Goal: Task Accomplishment & Management: Use online tool/utility

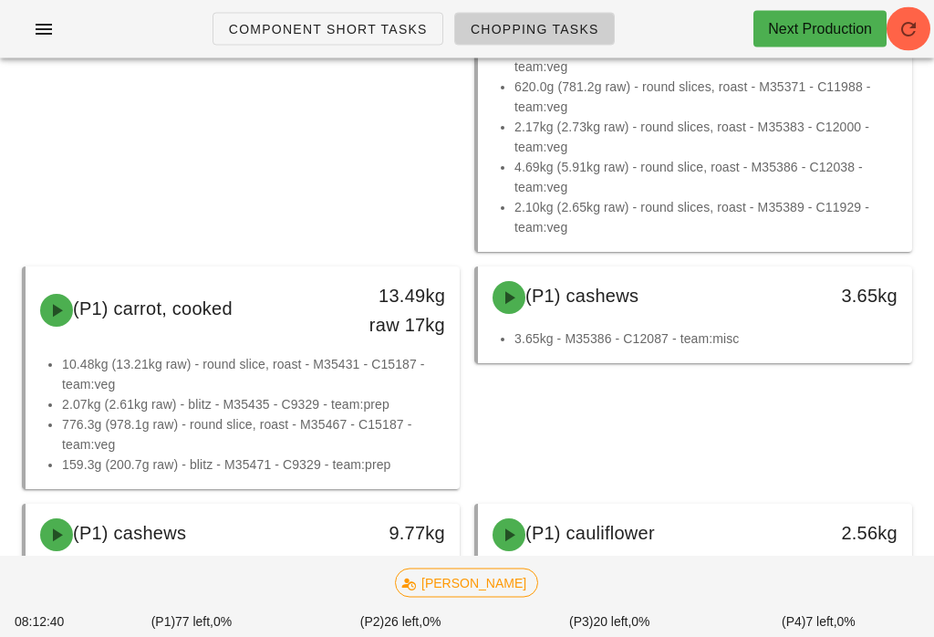
scroll to position [2059, 0]
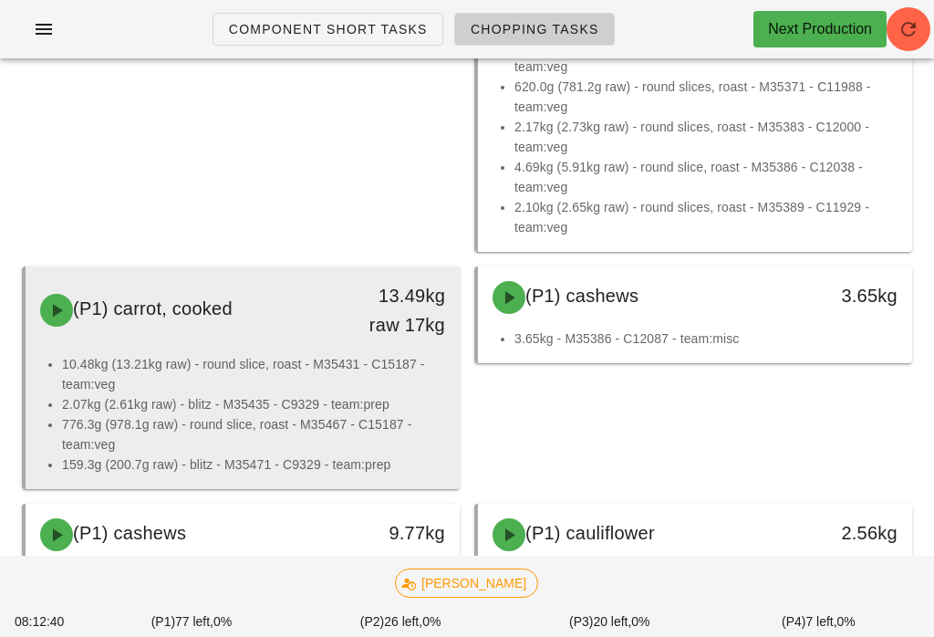
click at [405, 387] on li "10.48kg (13.21kg raw) - round slice, roast - M35431 - C15187 - team:veg" at bounding box center [253, 374] width 383 height 40
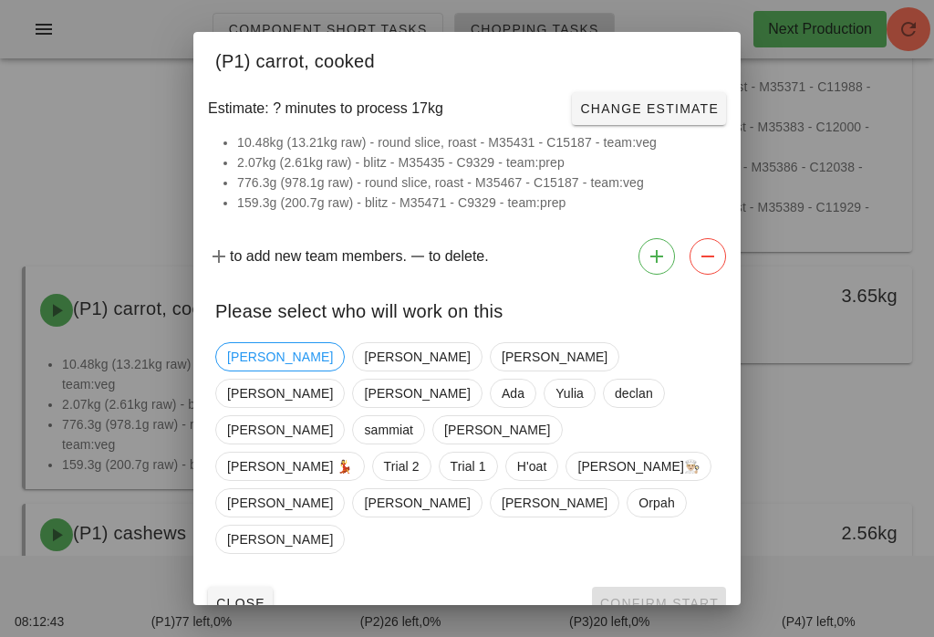
click at [255, 586] on button "Close" at bounding box center [240, 602] width 65 height 33
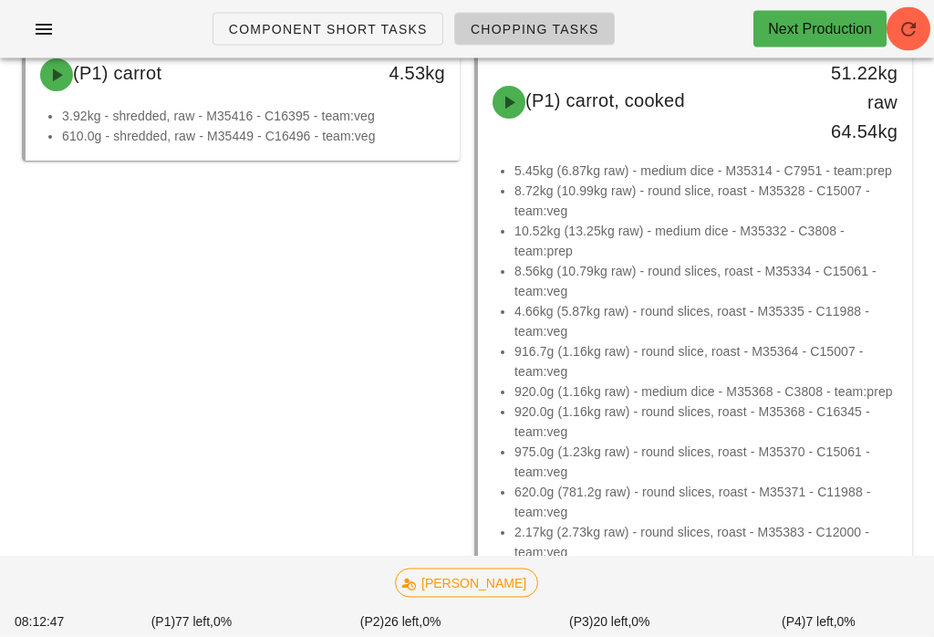
scroll to position [1487, 0]
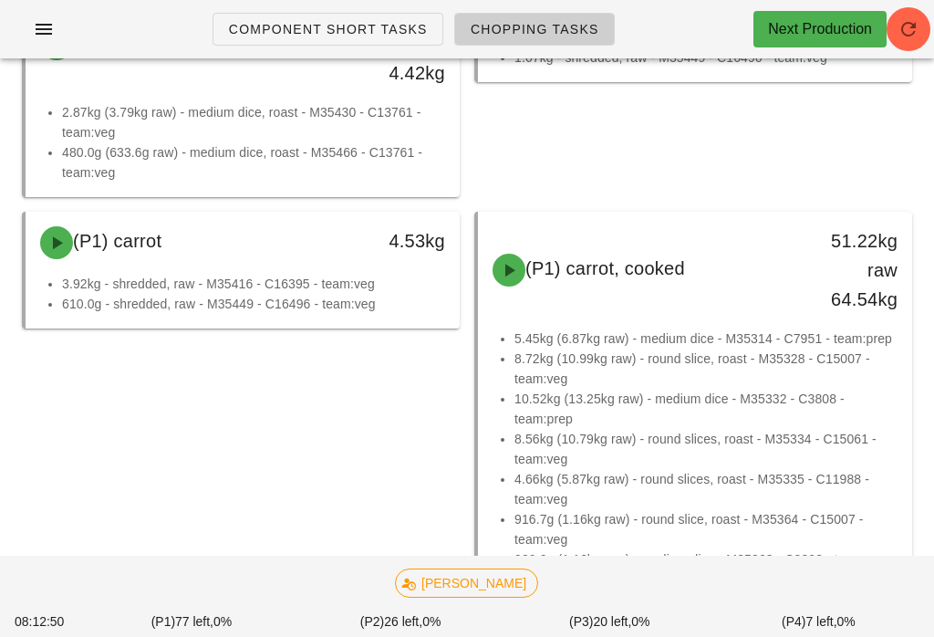
click at [357, 431] on div "(P1) carrot 4.53kg 3.92kg - shredded, raw - M35416 - C16395 - team:veg 610.0g -…" at bounding box center [241, 517] width 452 height 627
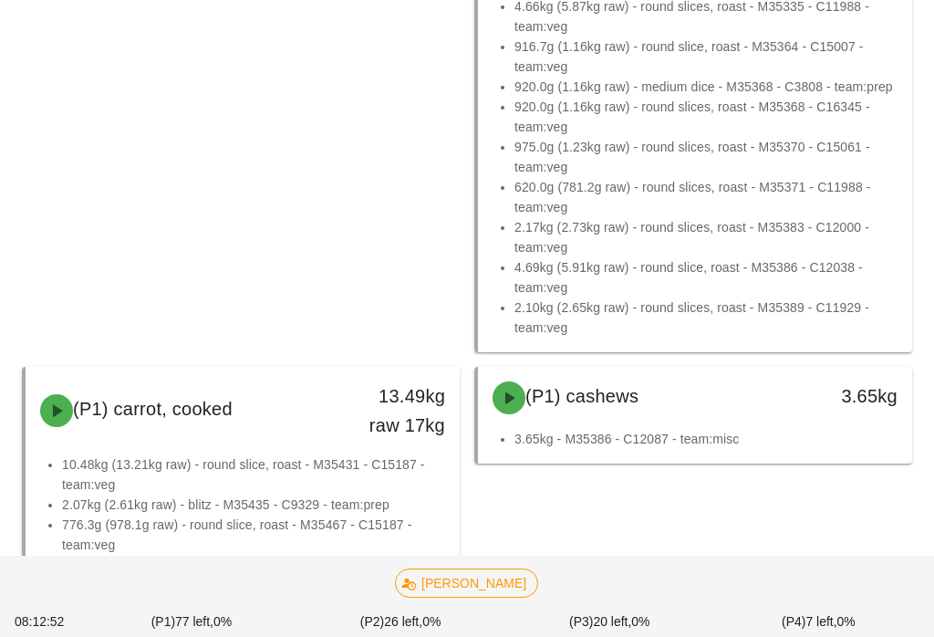
scroll to position [1857, 0]
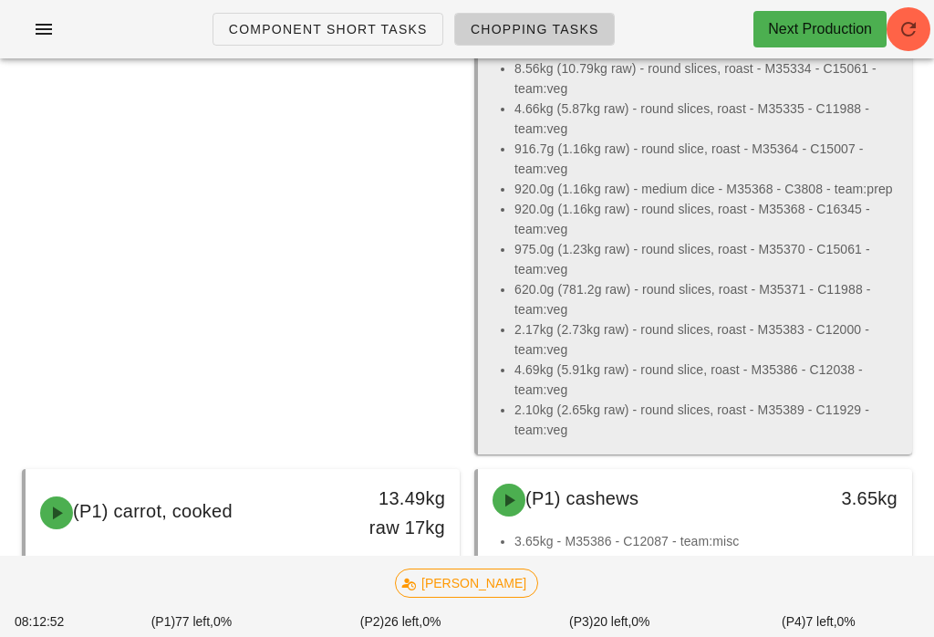
click at [601, 267] on li "975.0g (1.23kg raw) - round slices, roast - M35370 - C15061 - team:veg" at bounding box center [705, 259] width 383 height 40
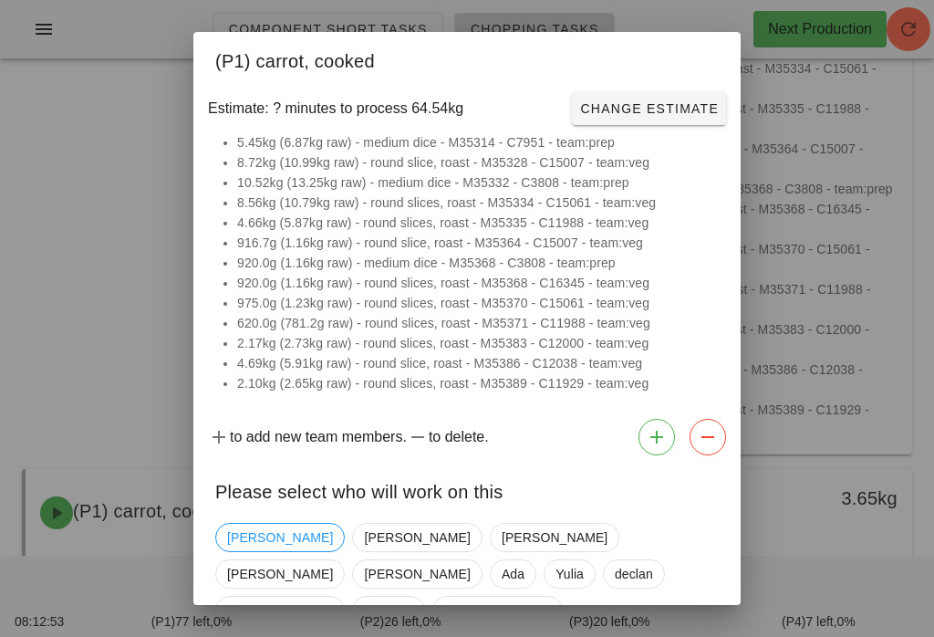
click at [558, 326] on div at bounding box center [467, 318] width 934 height 637
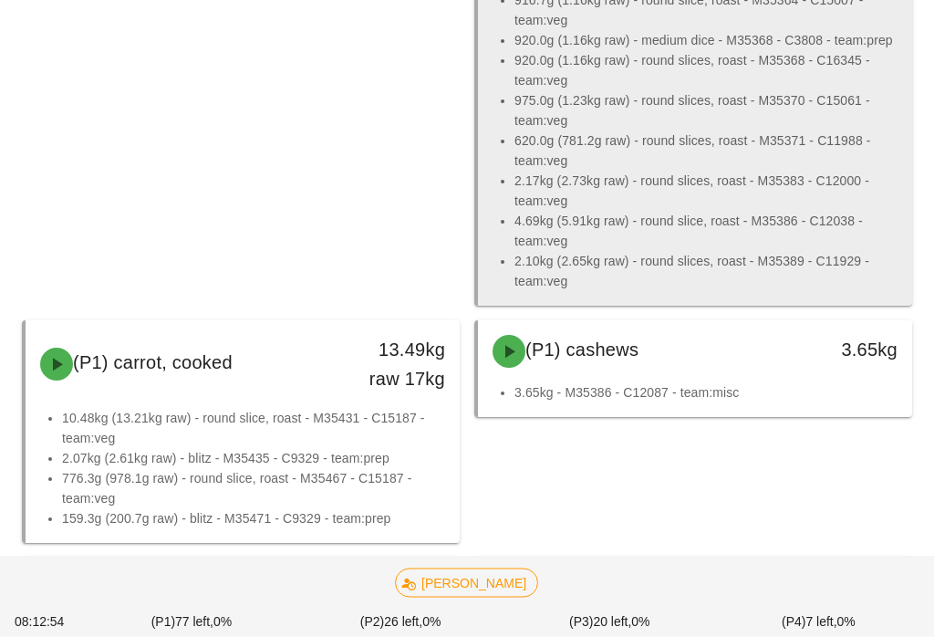
scroll to position [2005, 0]
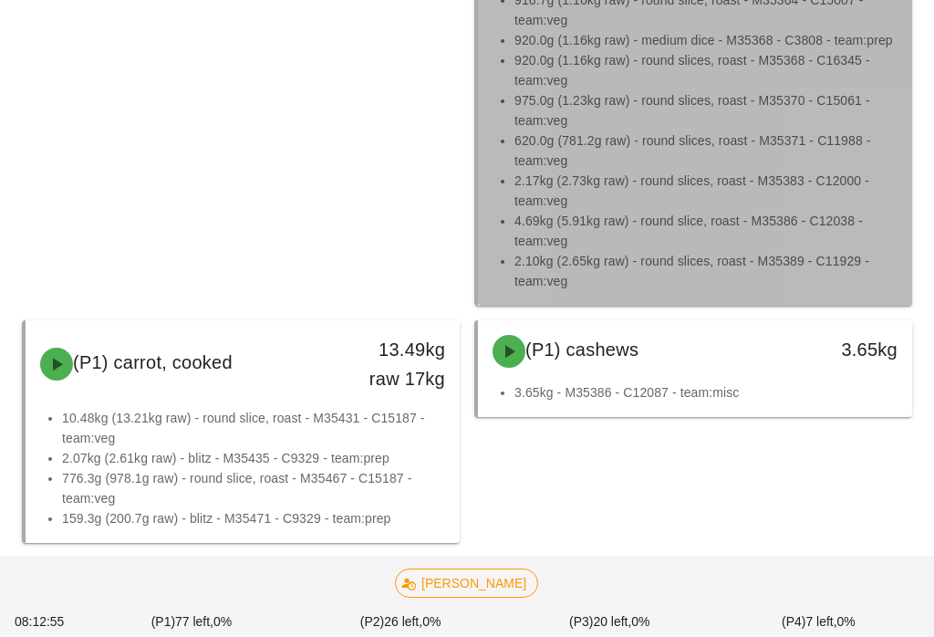
click at [686, 197] on li "2.17kg (2.73kg raw) - round slices, roast - M35383 - C12000 - team:veg" at bounding box center [705, 191] width 383 height 40
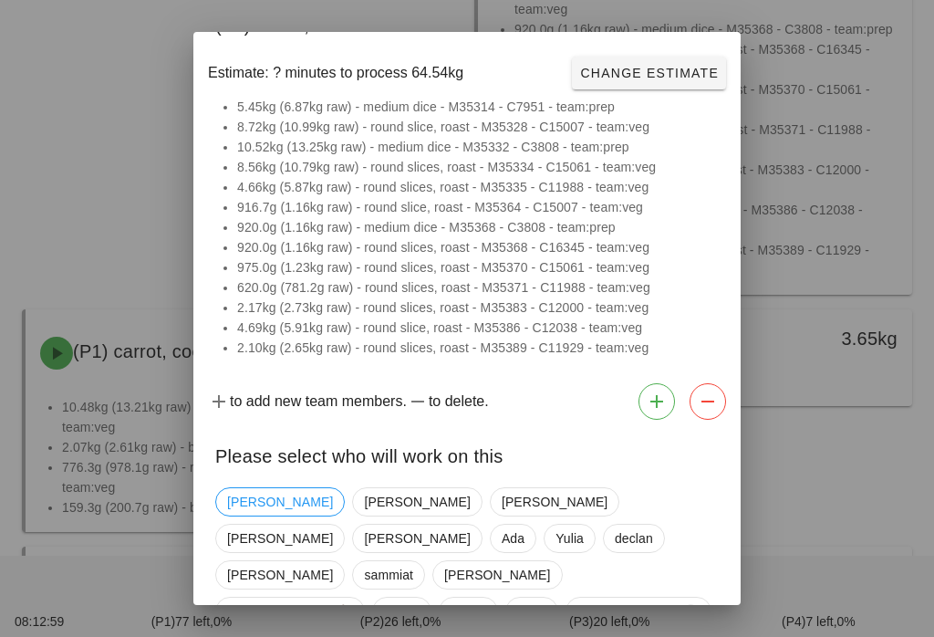
scroll to position [47, 0]
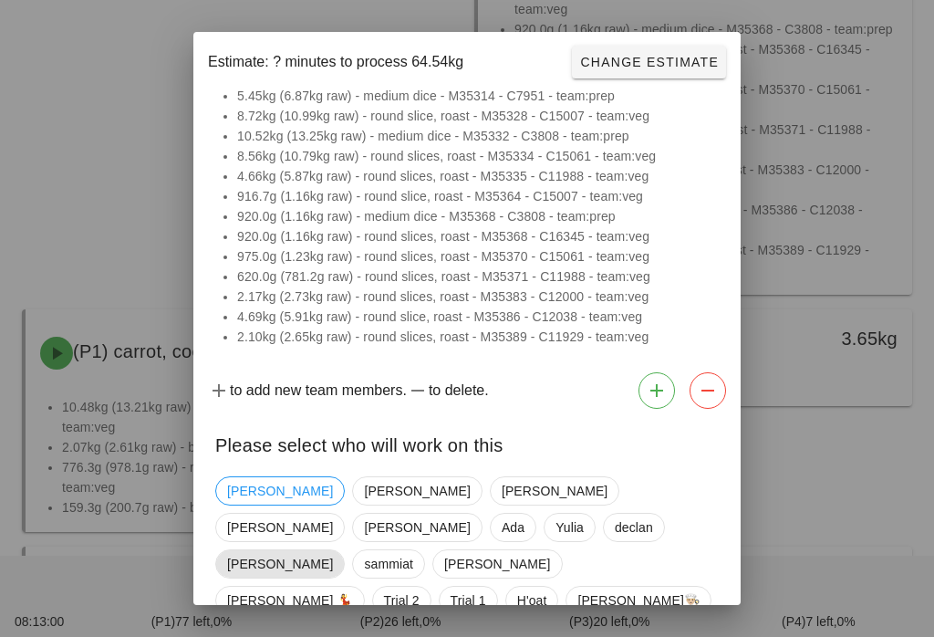
click at [315, 550] on span "[PERSON_NAME]" at bounding box center [280, 563] width 106 height 27
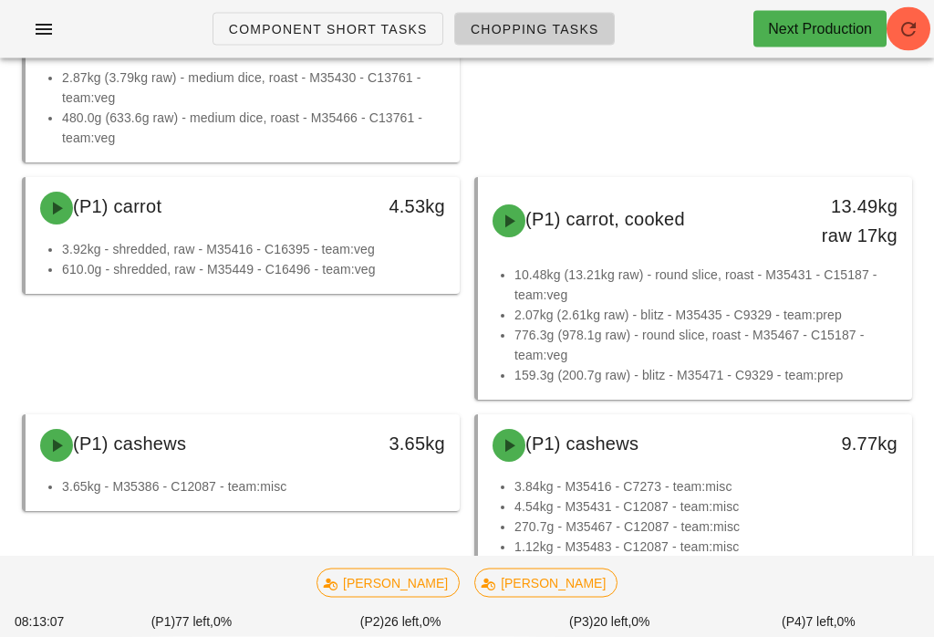
scroll to position [1521, 0]
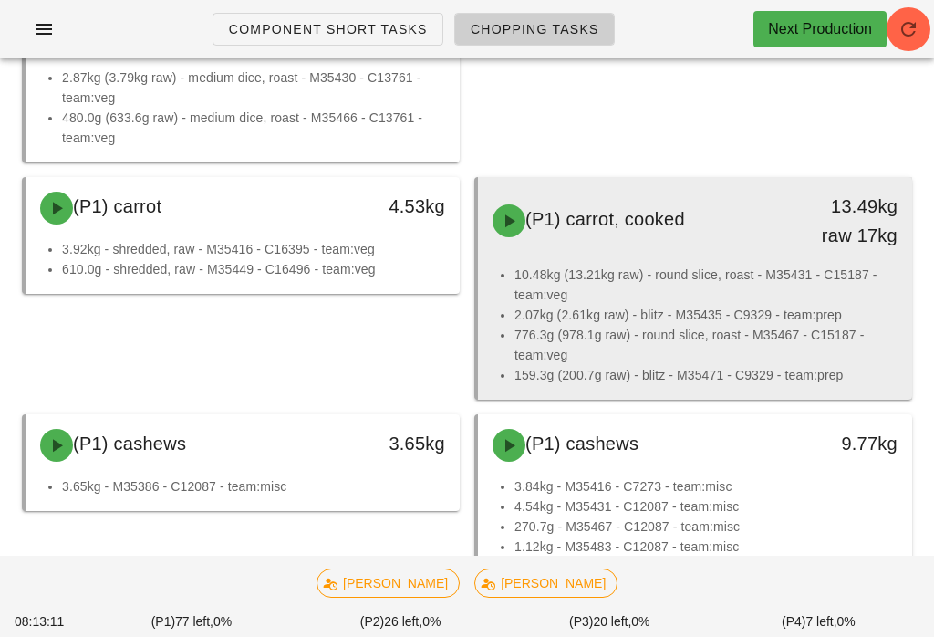
click at [699, 372] on li "159.3g (200.7g raw) - blitz - M35471 - C9329 - team:prep" at bounding box center [705, 375] width 383 height 20
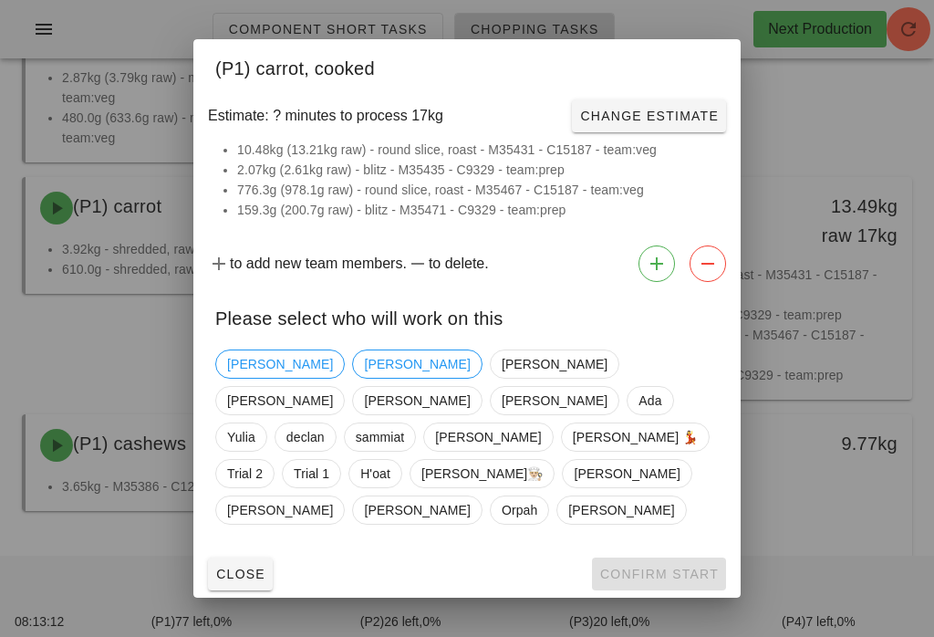
click at [702, 326] on div "Please select who will work on this" at bounding box center [466, 315] width 547 height 53
click at [364, 378] on span "[PERSON_NAME]" at bounding box center [417, 363] width 106 height 27
click at [677, 566] on span "Confirm Start" at bounding box center [658, 573] width 119 height 15
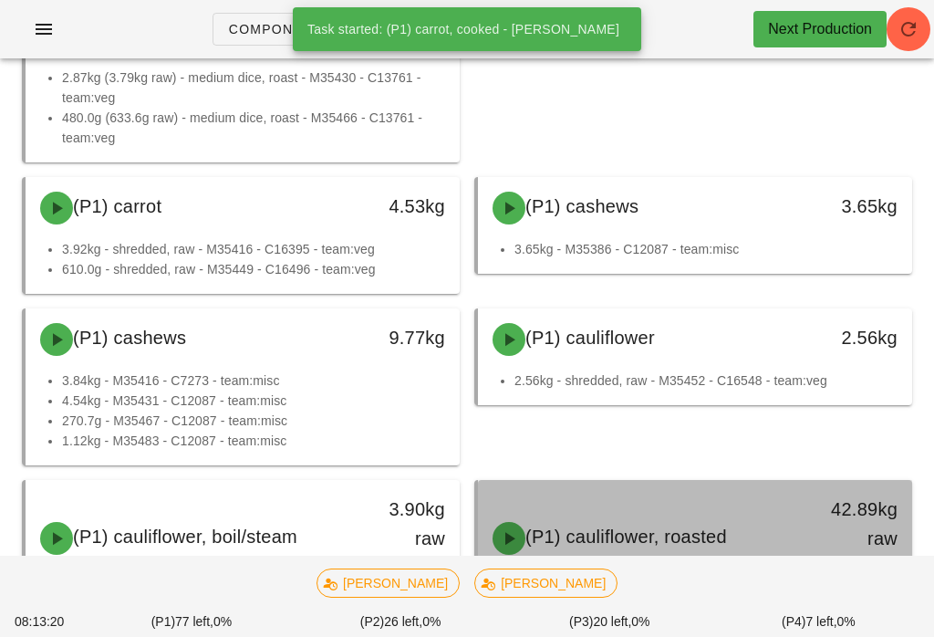
click at [642, 541] on span "(P1) cauliflower, roasted" at bounding box center [626, 536] width 202 height 20
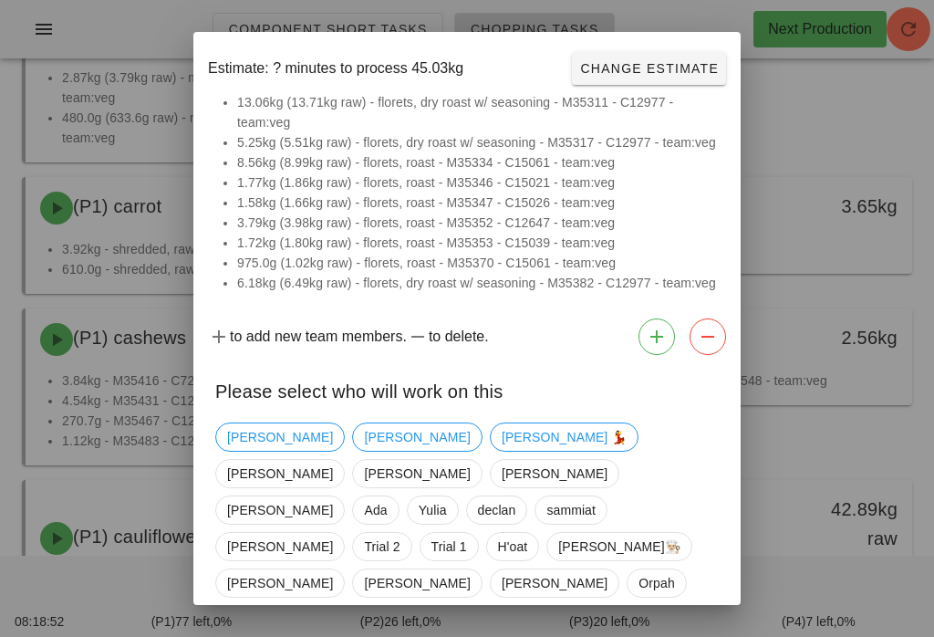
scroll to position [34, 0]
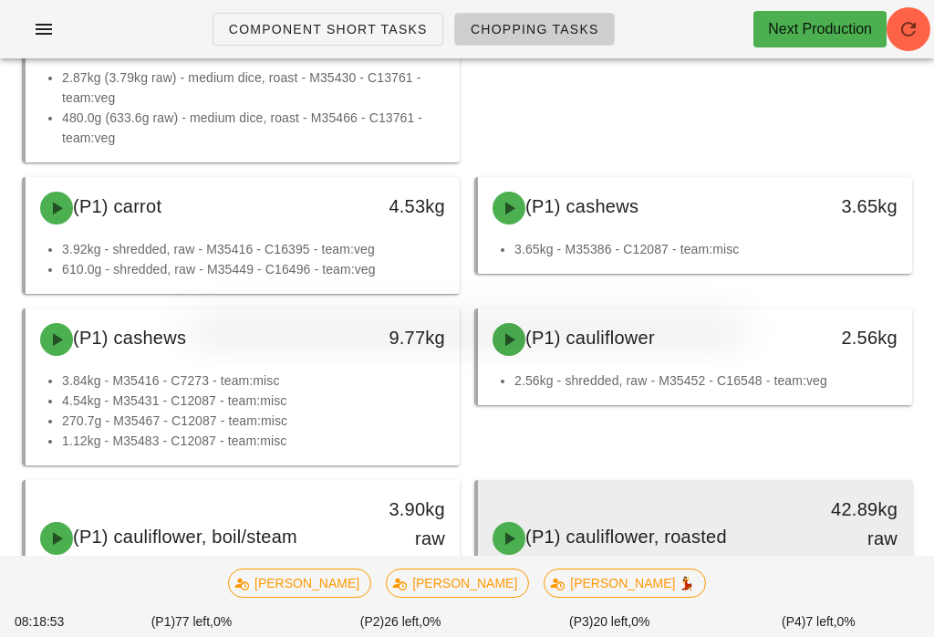
scroll to position [1736, 0]
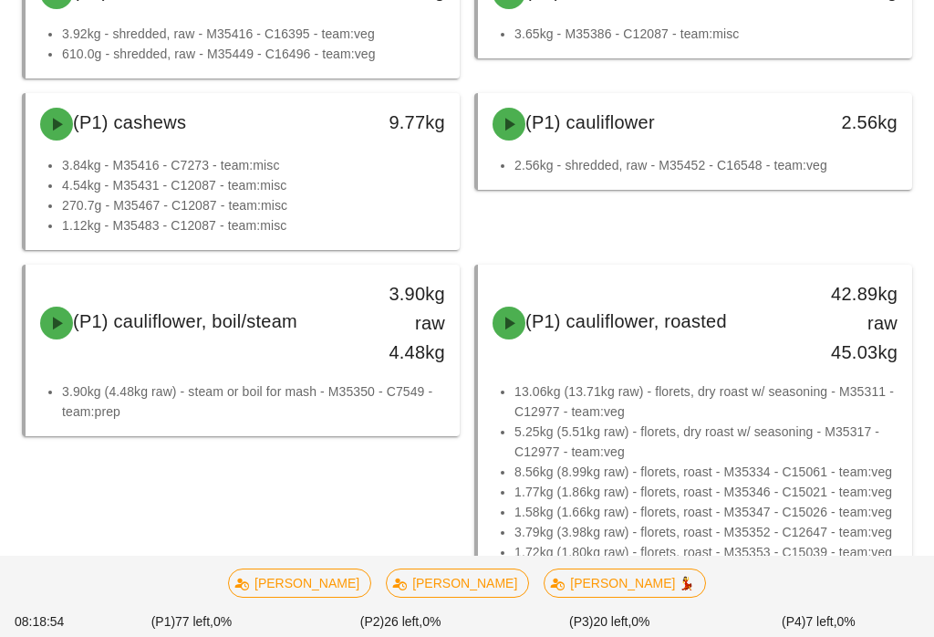
click at [237, 588] on div "[PERSON_NAME] [PERSON_NAME] 💃" at bounding box center [467, 582] width 912 height 51
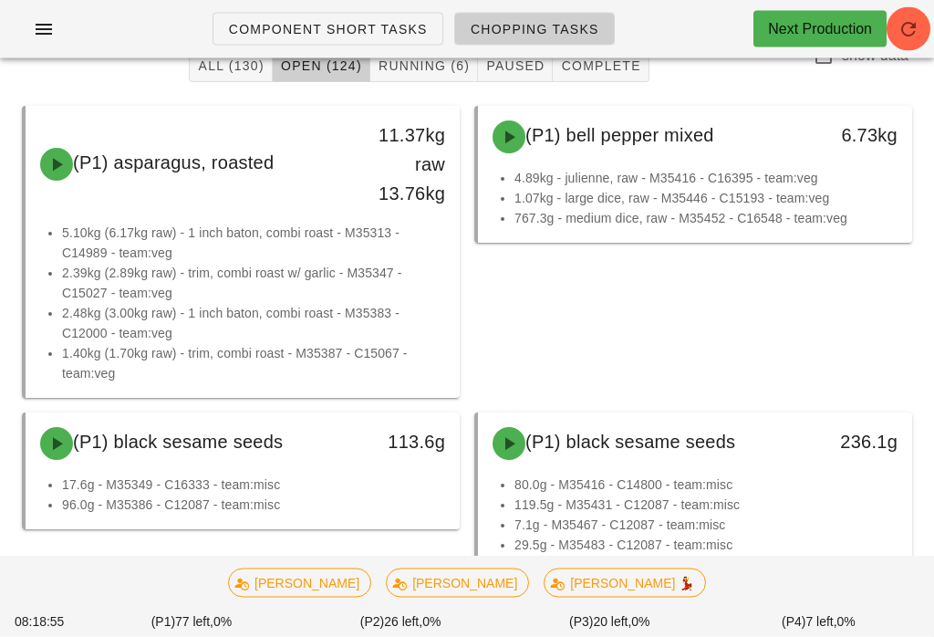
scroll to position [0, 0]
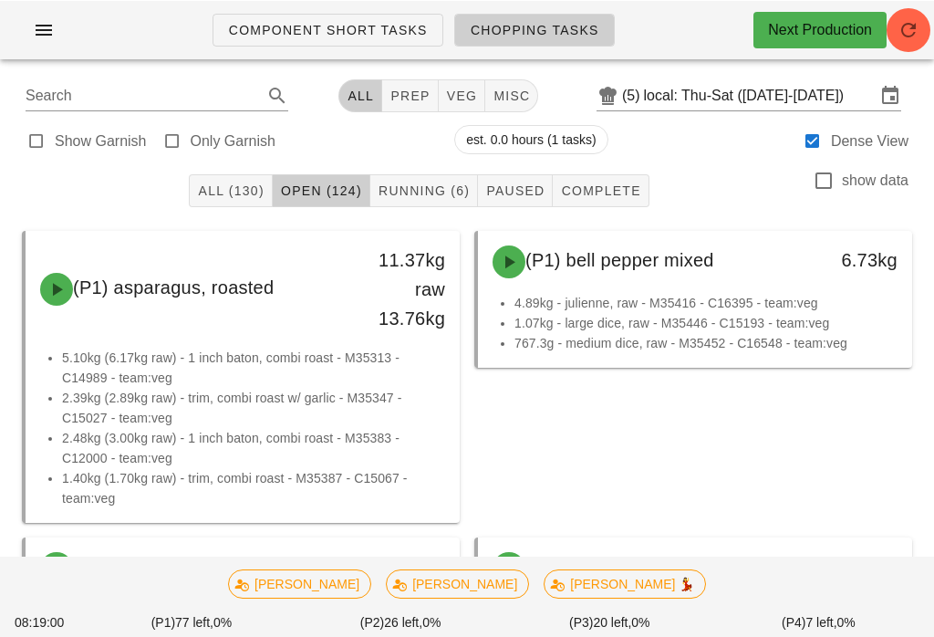
click at [67, 98] on input "Search" at bounding box center [142, 94] width 233 height 29
click at [67, 89] on input "text" at bounding box center [142, 94] width 233 height 29
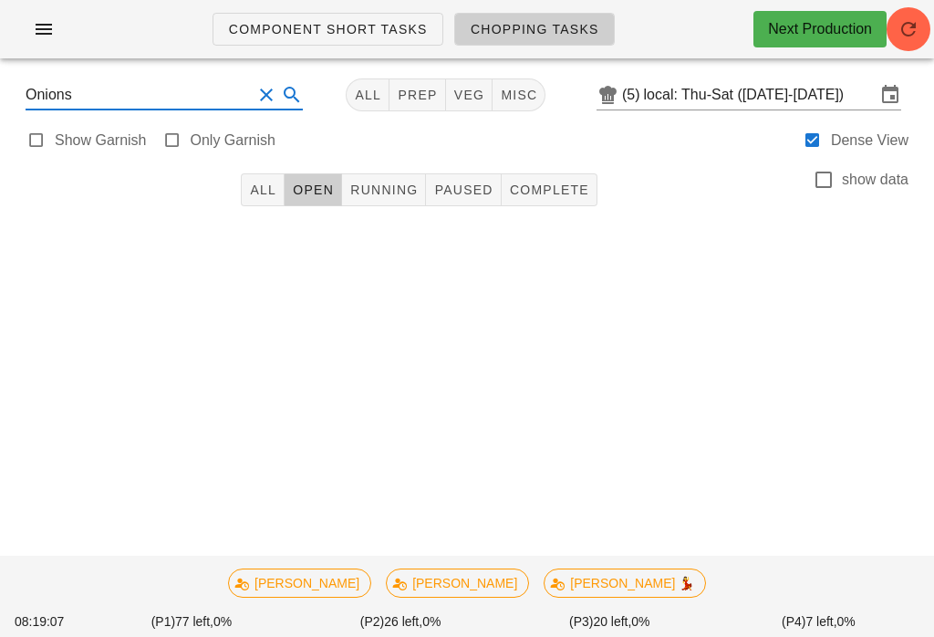
type input "Onions"
click at [124, 85] on input "Onions" at bounding box center [139, 94] width 226 height 29
click at [255, 85] on button "Clear Search" at bounding box center [266, 95] width 22 height 22
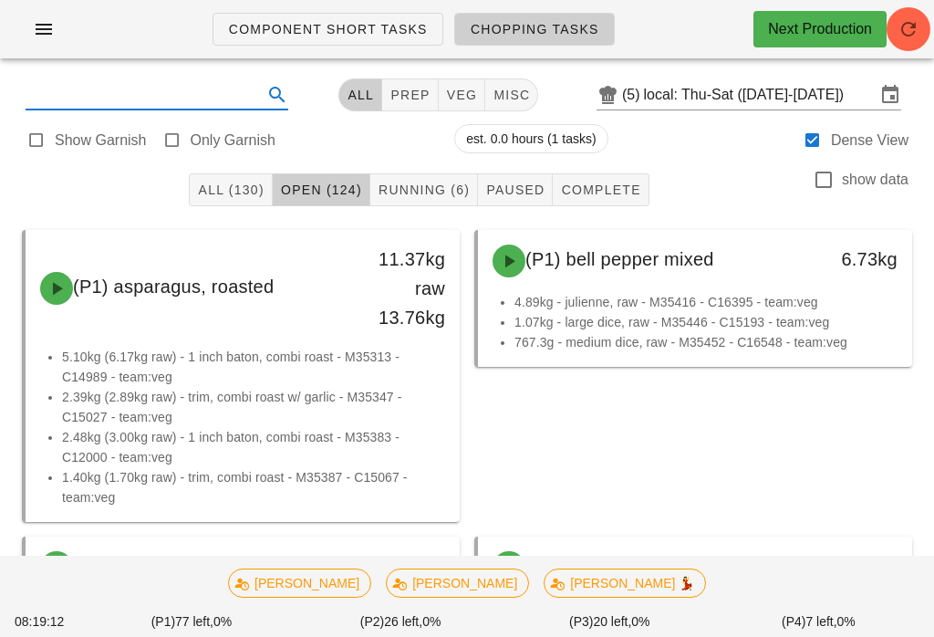
click at [266, 96] on icon at bounding box center [277, 95] width 22 height 22
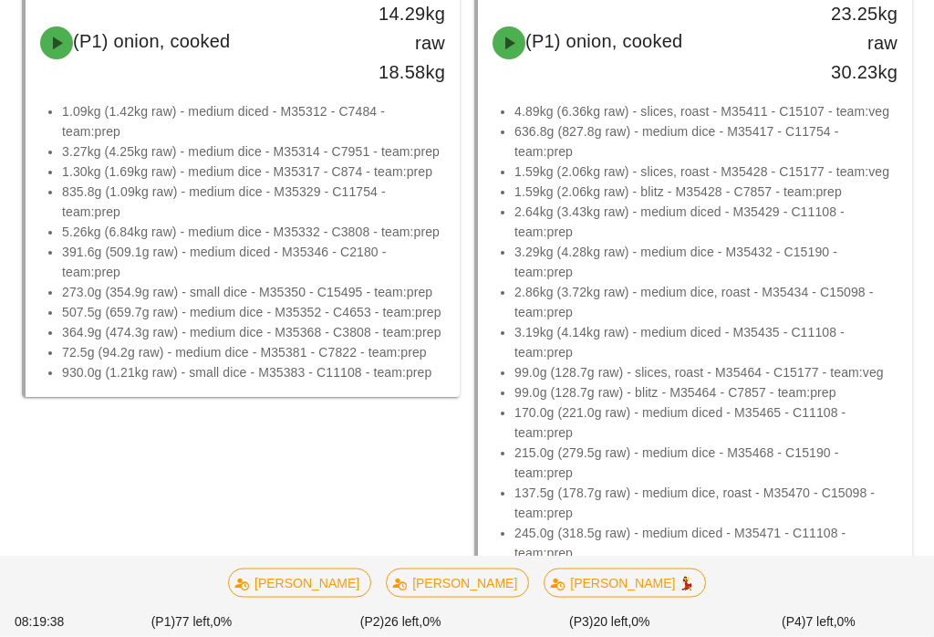
scroll to position [5245, 0]
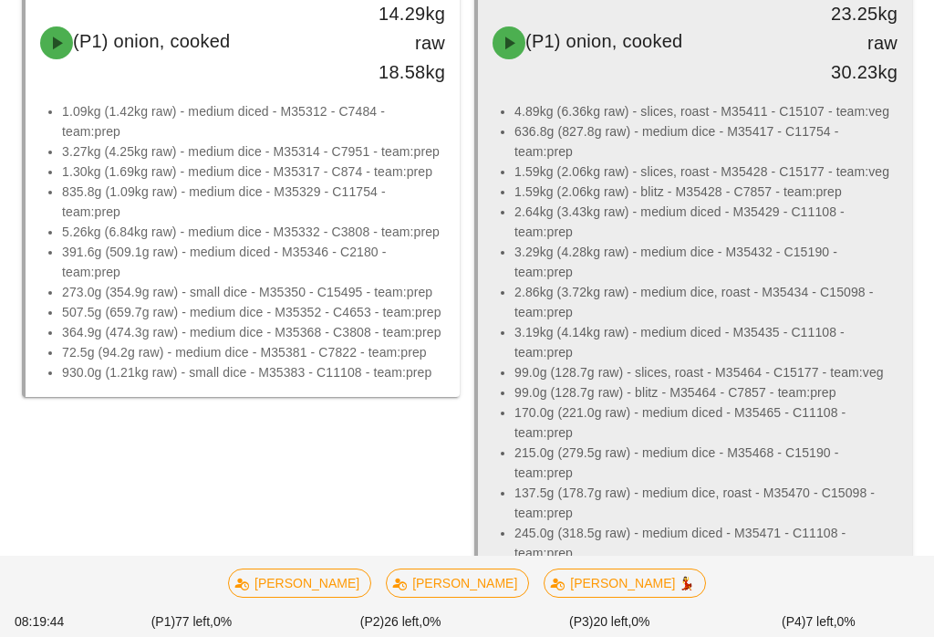
click at [713, 322] on li "2.86kg (3.72kg raw) - medium dice, roast - M35434 - C15098 - team:prep" at bounding box center [705, 302] width 383 height 40
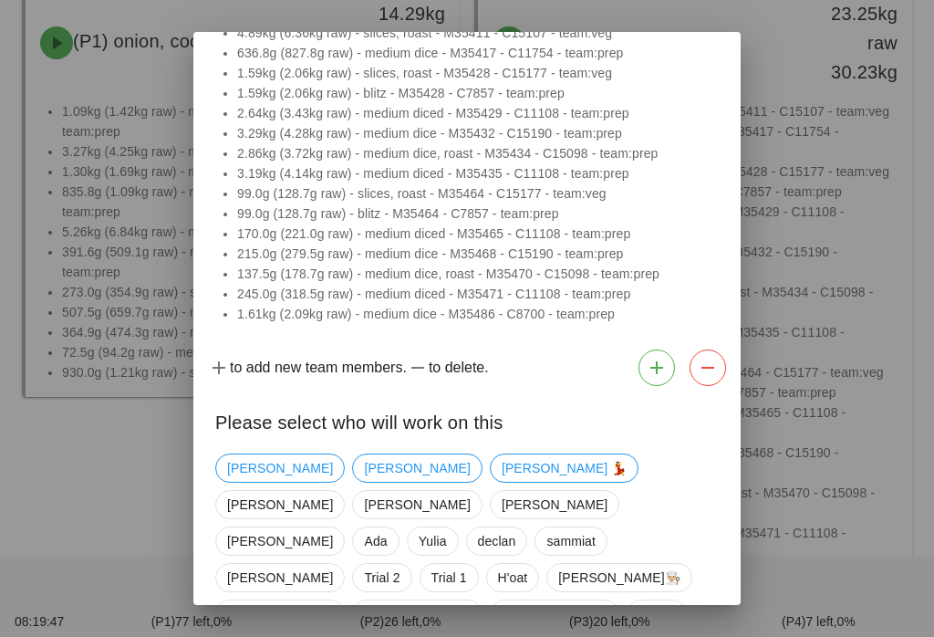
scroll to position [108, 0]
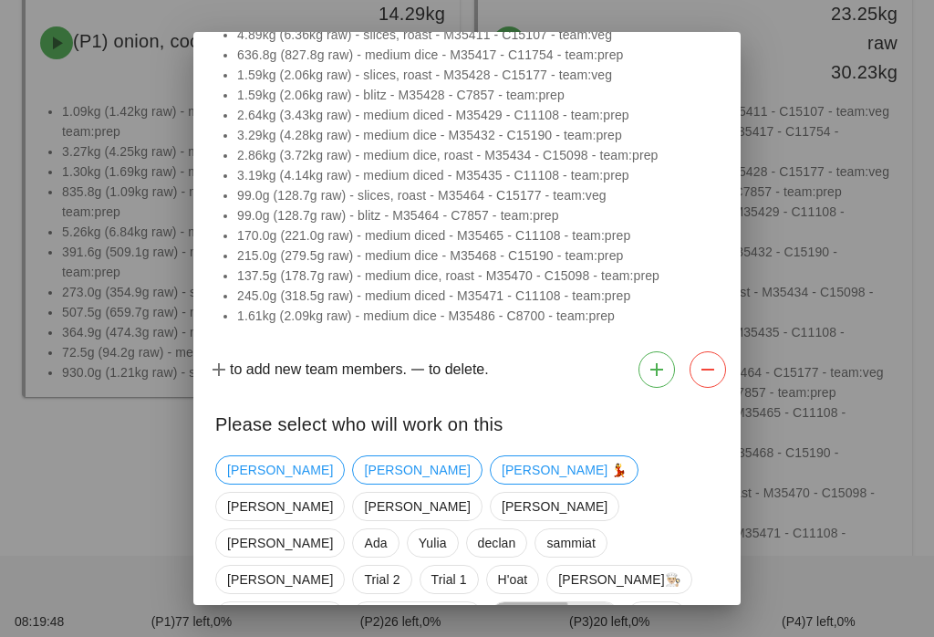
click at [515, 602] on span "[PERSON_NAME]" at bounding box center [555, 615] width 106 height 27
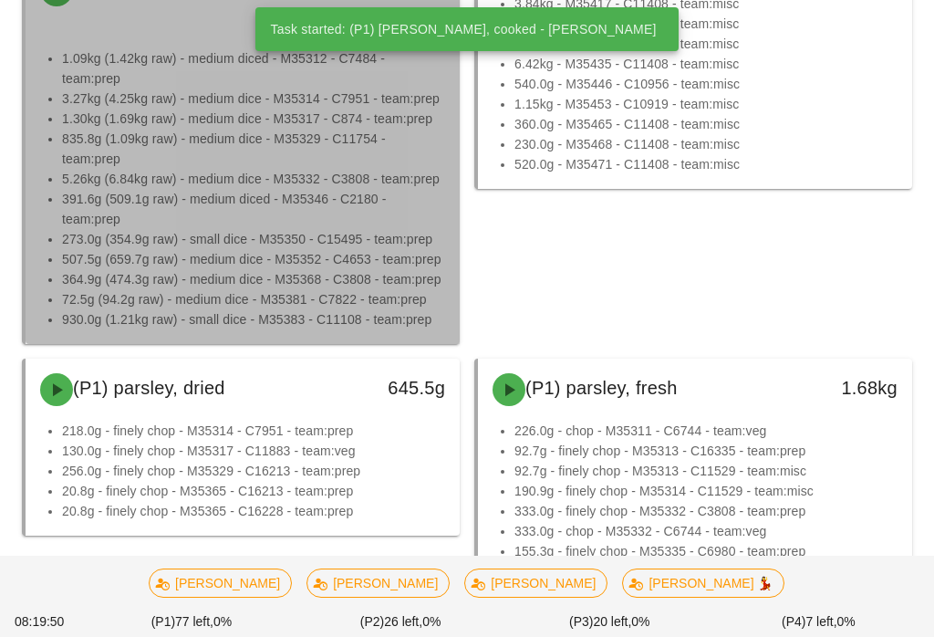
click at [223, 169] on li "835.8g (1.09kg raw) - medium dice - M35329 - C11754 - team:prep" at bounding box center [253, 149] width 383 height 40
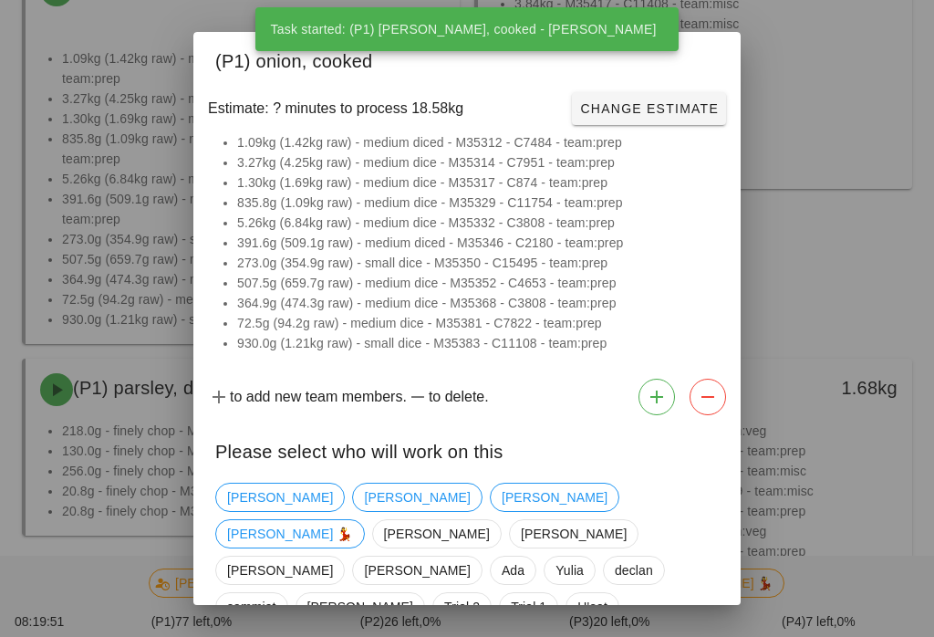
click at [202, 284] on div at bounding box center [467, 318] width 934 height 637
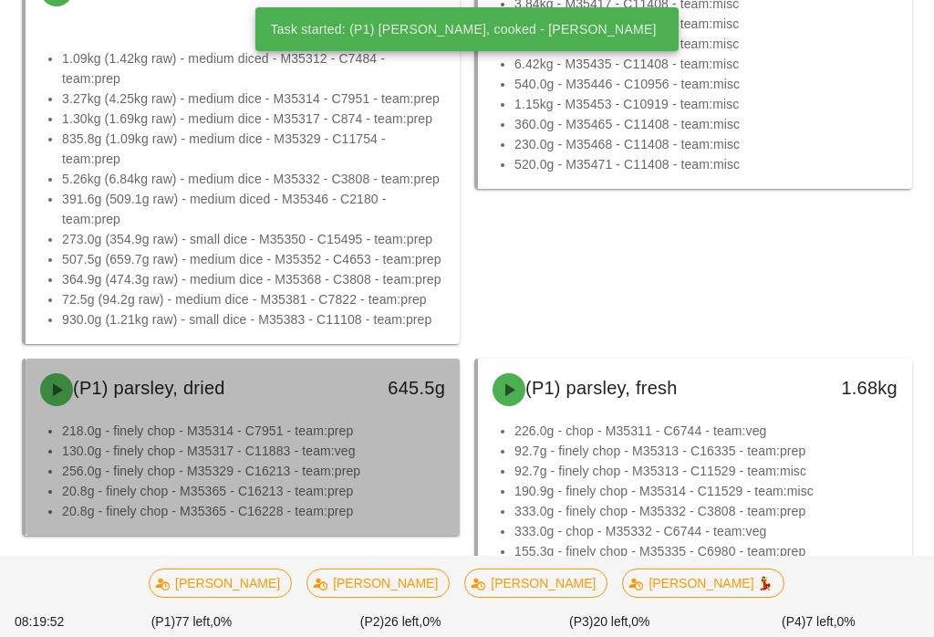
click at [256, 417] on div "(P1) parsley, dried" at bounding box center [189, 389] width 320 height 55
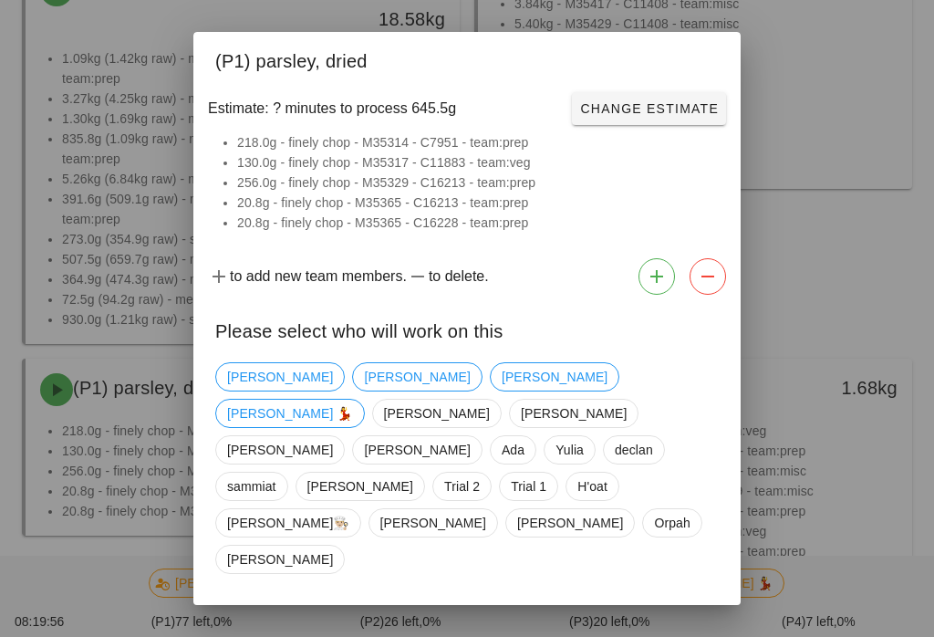
click at [222, 606] on button "Close" at bounding box center [240, 622] width 65 height 33
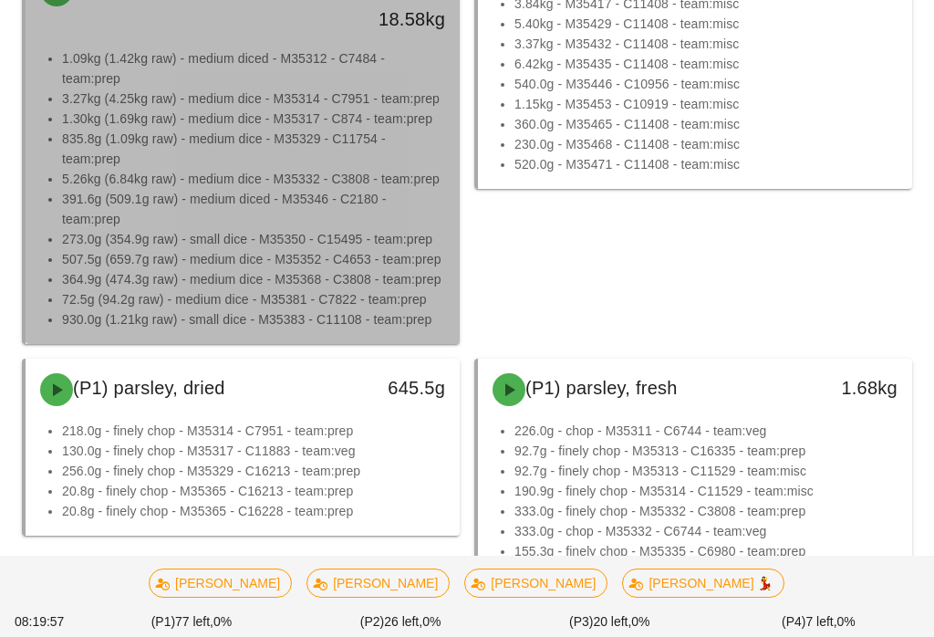
click at [233, 169] on li "835.8g (1.09kg raw) - medium dice - M35329 - C11754 - team:prep" at bounding box center [253, 149] width 383 height 40
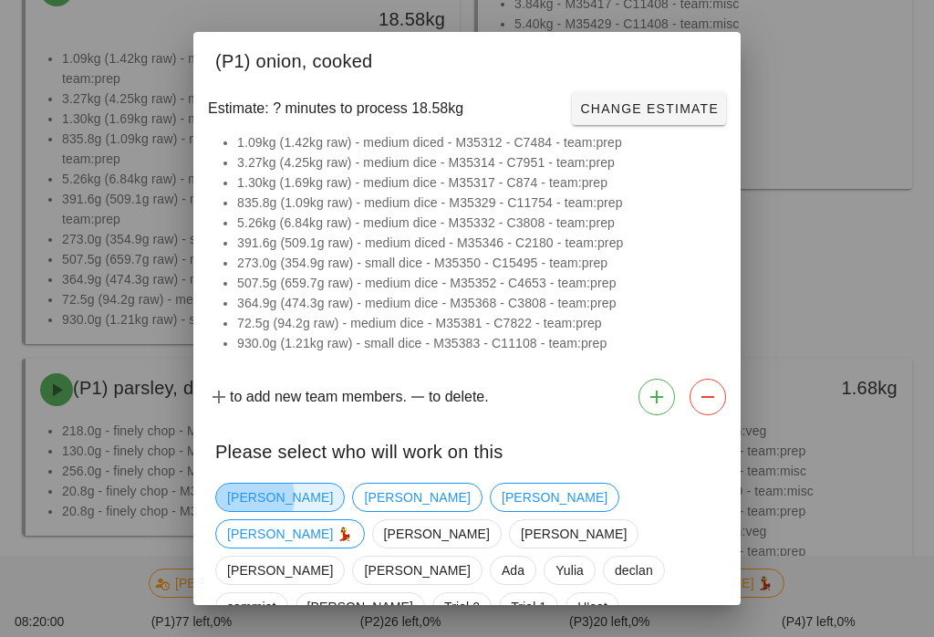
click at [257, 501] on span "[PERSON_NAME]" at bounding box center [280, 496] width 106 height 27
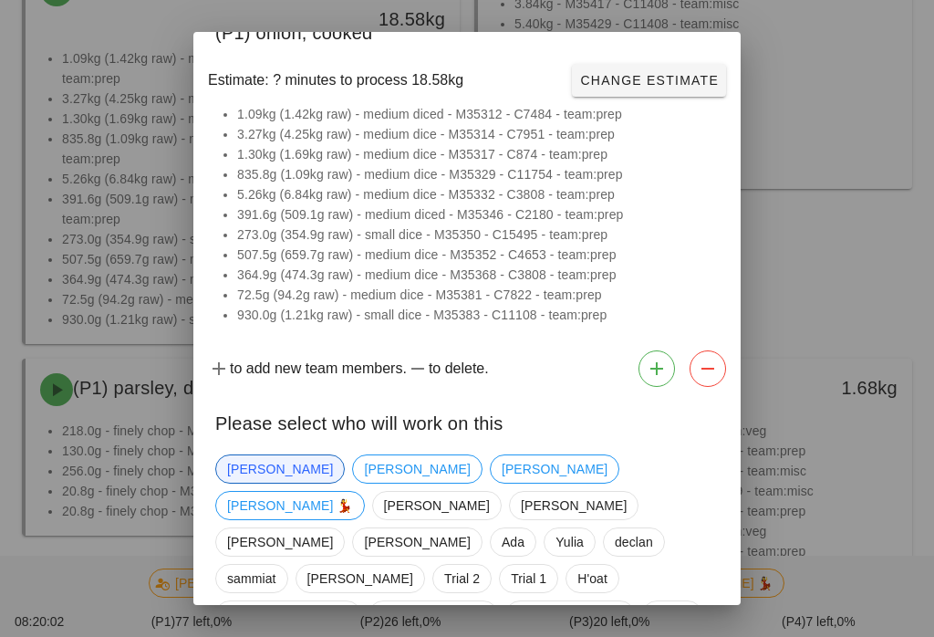
scroll to position [27, 0]
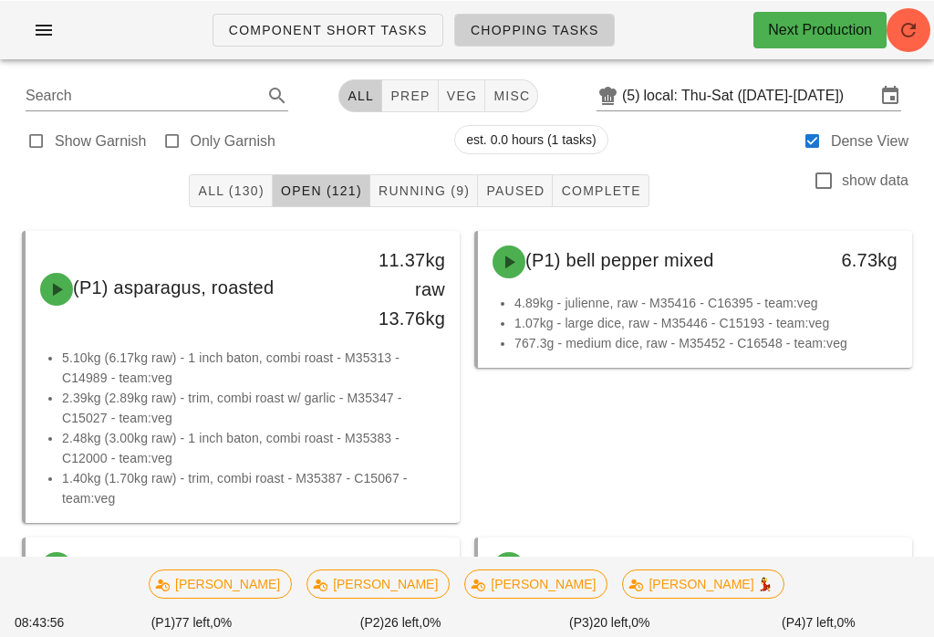
click at [408, 178] on button "Running (9)" at bounding box center [424, 189] width 108 height 33
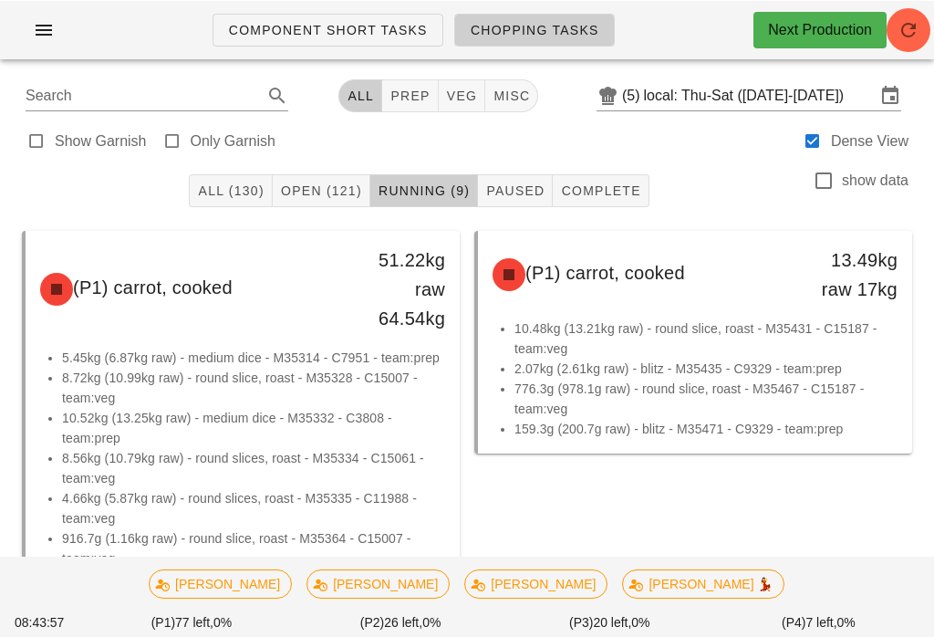
click at [403, 83] on button "prep" at bounding box center [410, 94] width 56 height 33
click at [461, 94] on span "veg" at bounding box center [469, 95] width 32 height 15
type input "team:veg"
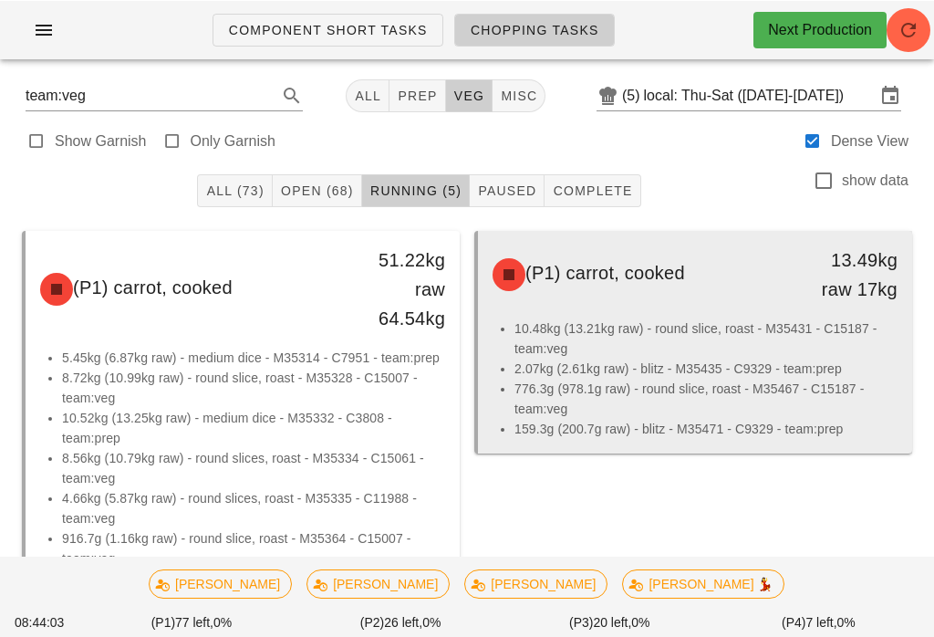
click at [714, 400] on li "776.3g (978.1g raw) - round slice, roast - M35467 - C15187 - team:veg" at bounding box center [705, 398] width 383 height 40
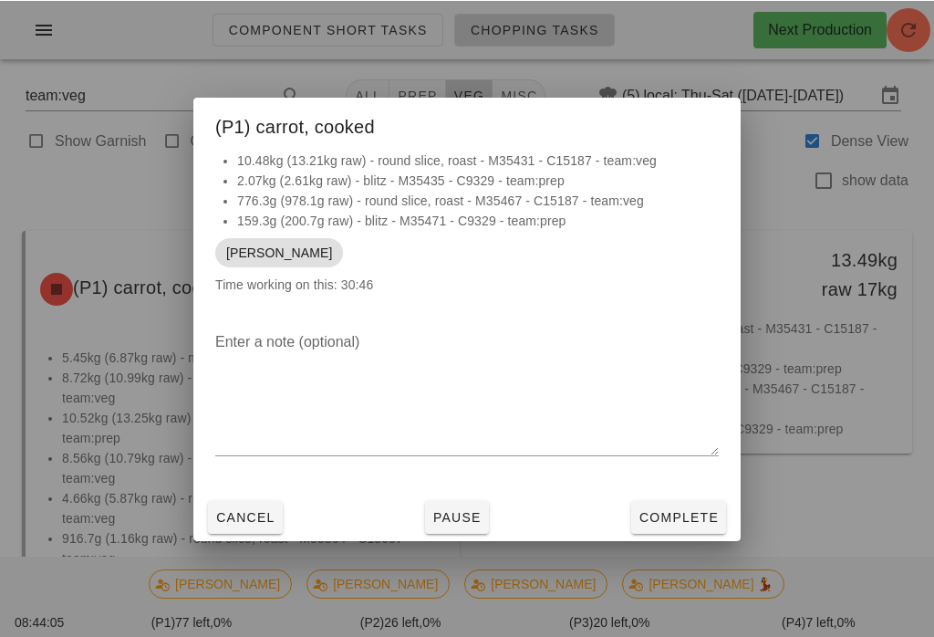
click at [479, 518] on span "Pause" at bounding box center [456, 516] width 49 height 15
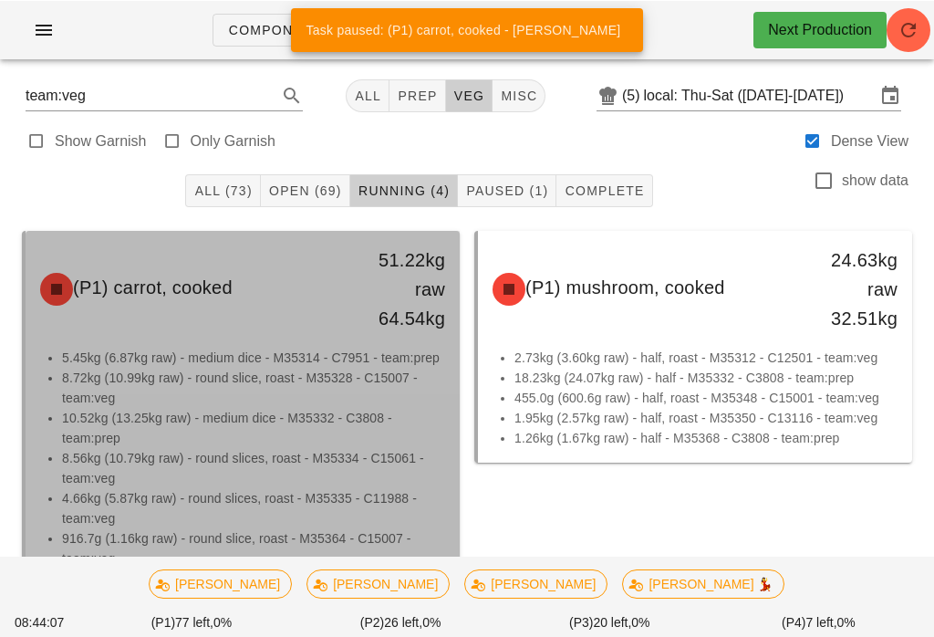
click at [374, 456] on li "8.56kg (10.79kg raw) - round slices, roast - M35334 - C15061 - team:veg" at bounding box center [253, 467] width 383 height 40
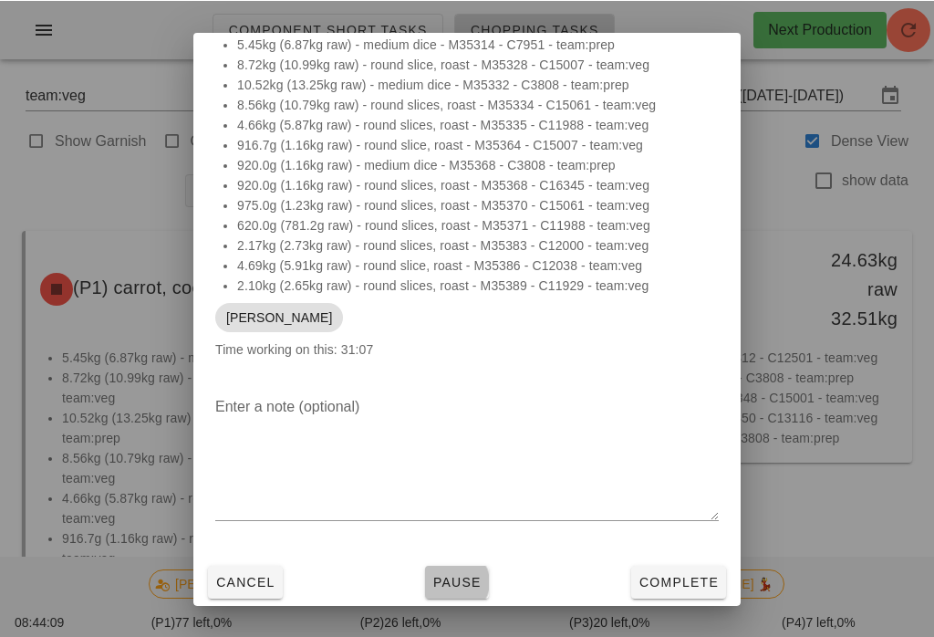
scroll to position [51, 0]
click at [461, 575] on span "Pause" at bounding box center [456, 581] width 49 height 15
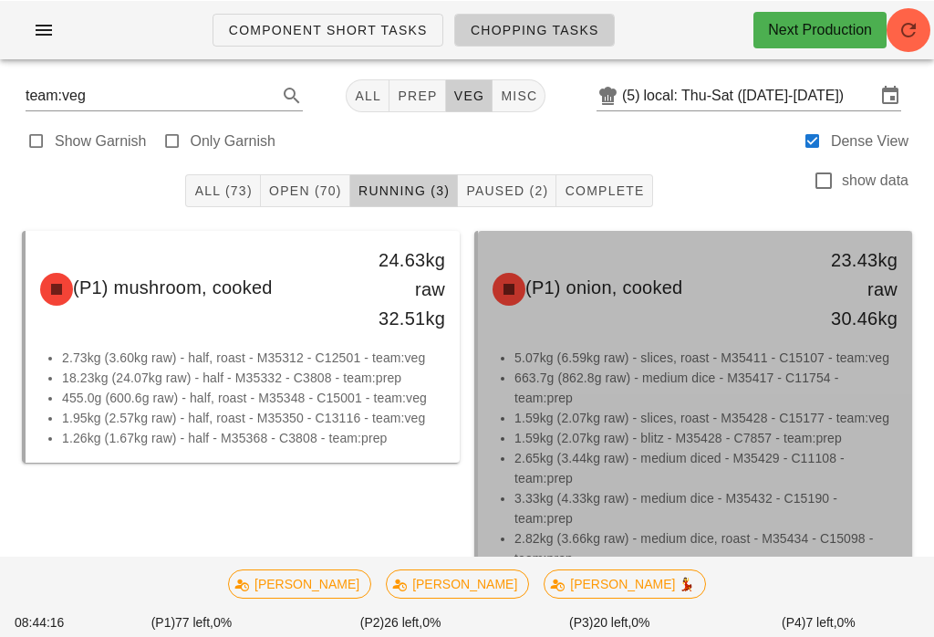
click at [607, 436] on li "1.59kg (2.07kg raw) - blitz - M35428 - C7857 - team:prep" at bounding box center [705, 437] width 383 height 20
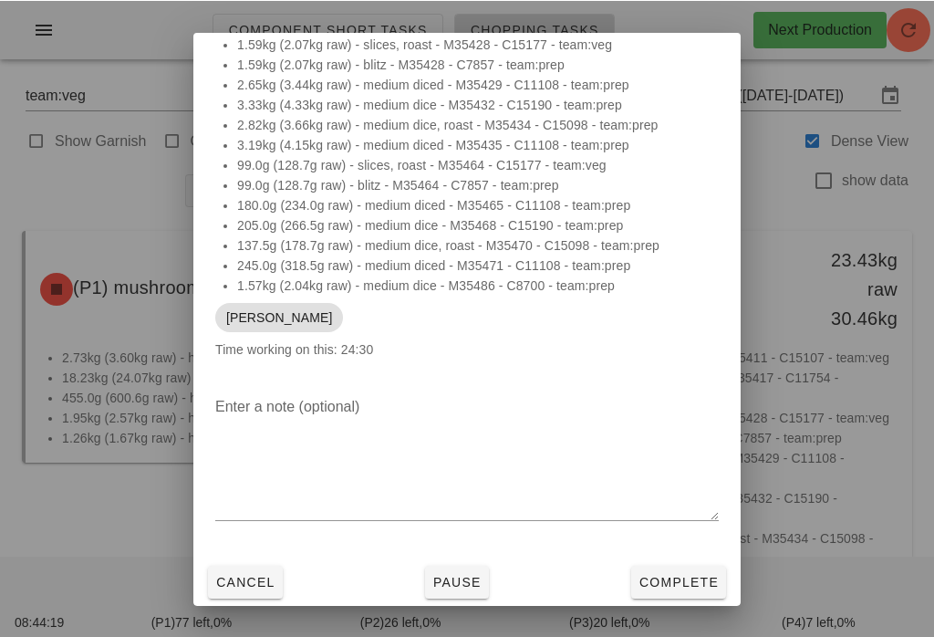
scroll to position [91, 0]
click at [447, 570] on button "Pause" at bounding box center [457, 581] width 64 height 33
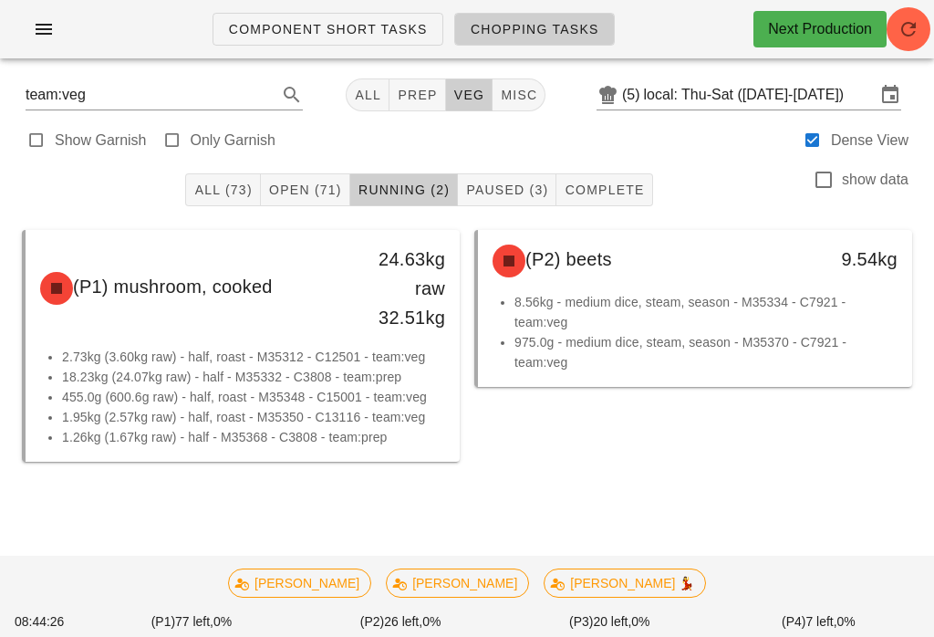
click at [296, 176] on button "Open (71)" at bounding box center [305, 189] width 89 height 33
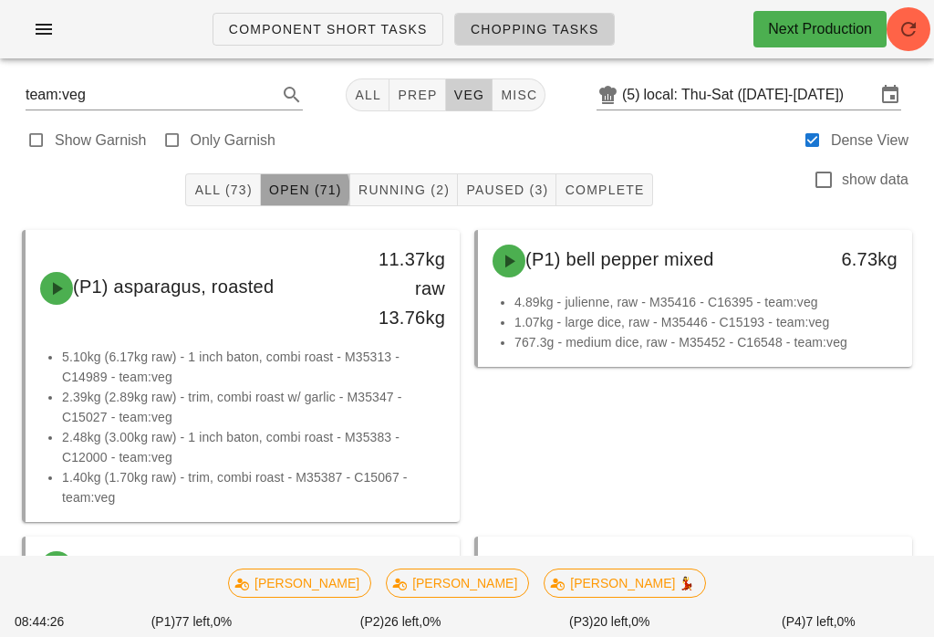
click at [301, 183] on span "Open (71)" at bounding box center [305, 189] width 74 height 15
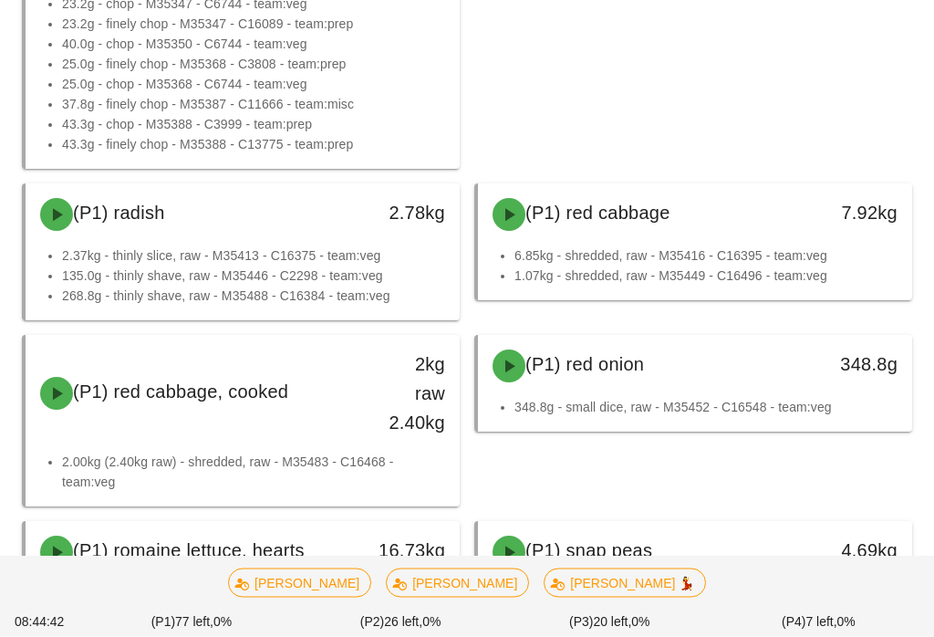
scroll to position [5092, 0]
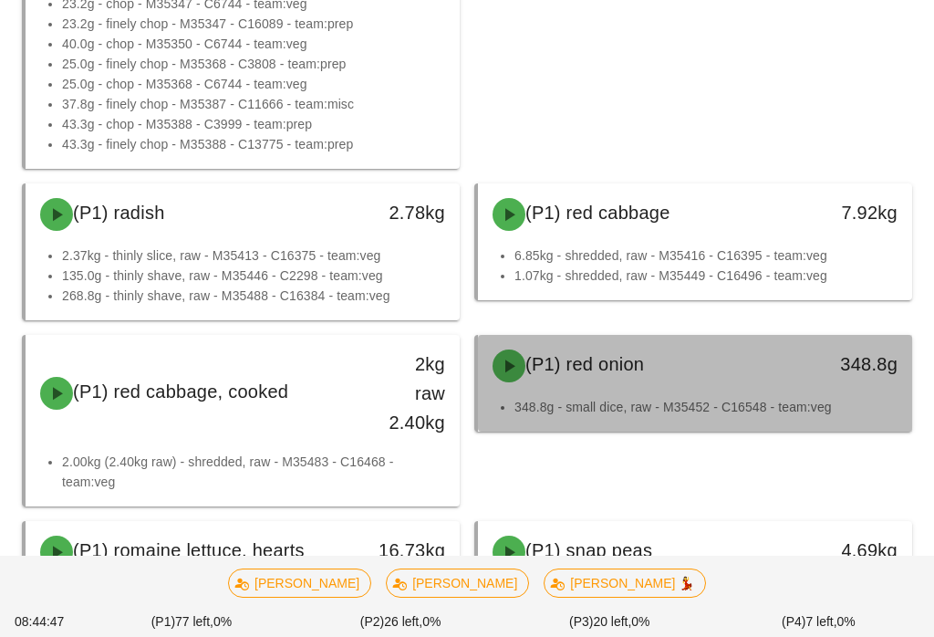
click at [656, 386] on div "(P1) red onion" at bounding box center [642, 365] width 320 height 55
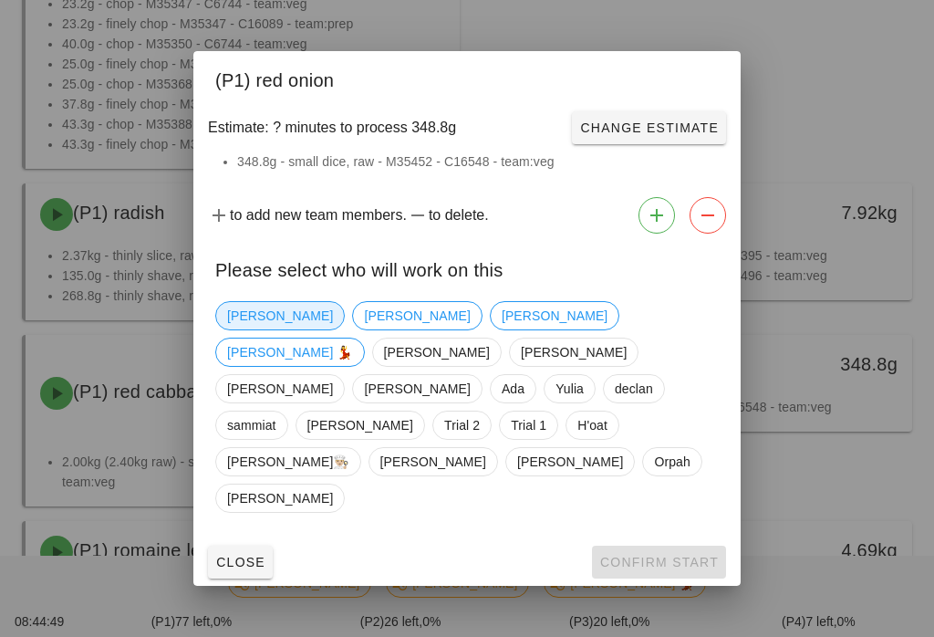
click at [253, 329] on span "[PERSON_NAME]" at bounding box center [280, 315] width 106 height 27
click at [625, 545] on button "Confirm Start" at bounding box center [659, 561] width 134 height 33
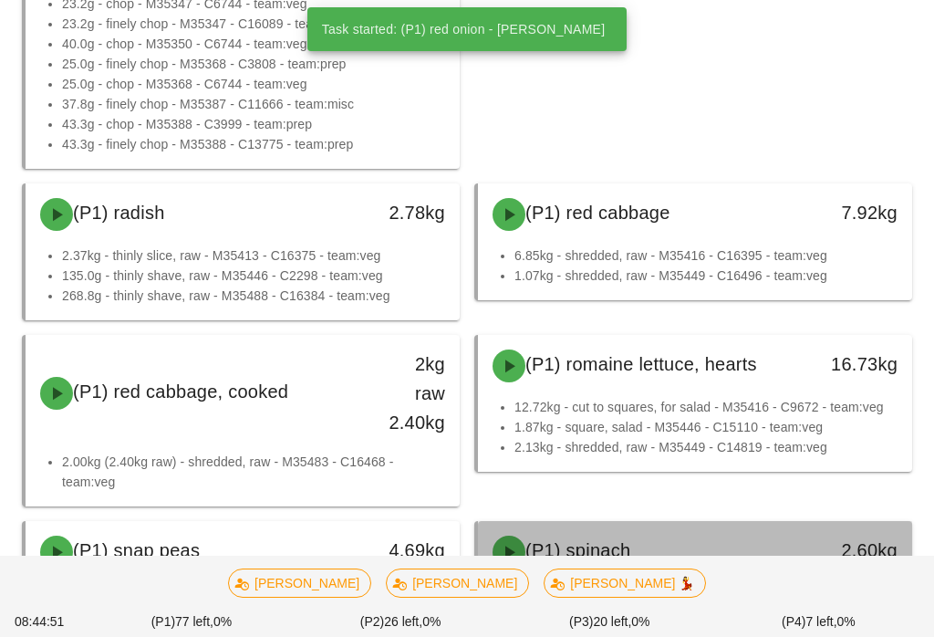
click at [632, 539] on div "(P1) spinach" at bounding box center [642, 551] width 320 height 55
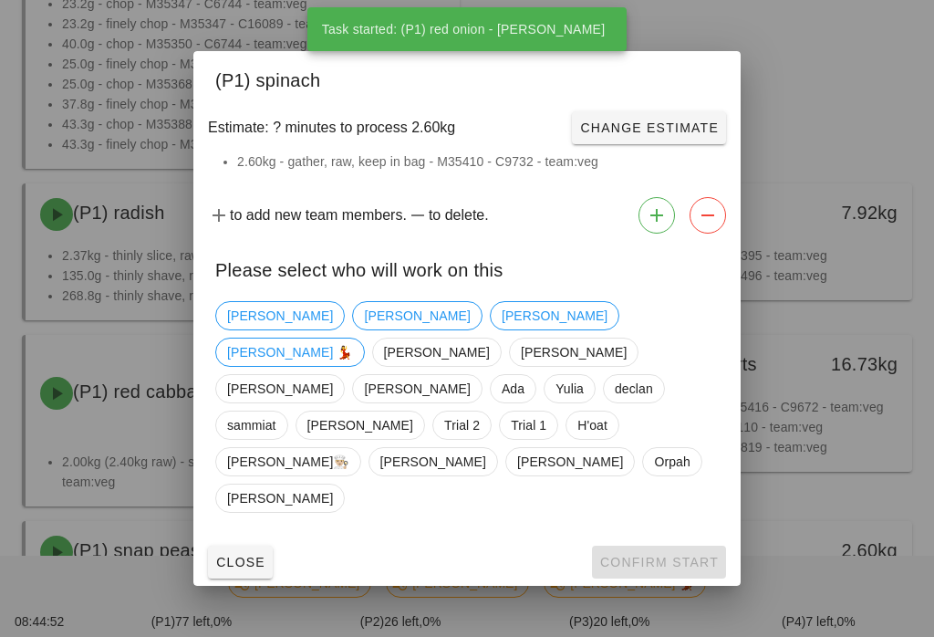
click at [244, 554] on span "Close" at bounding box center [240, 561] width 50 height 15
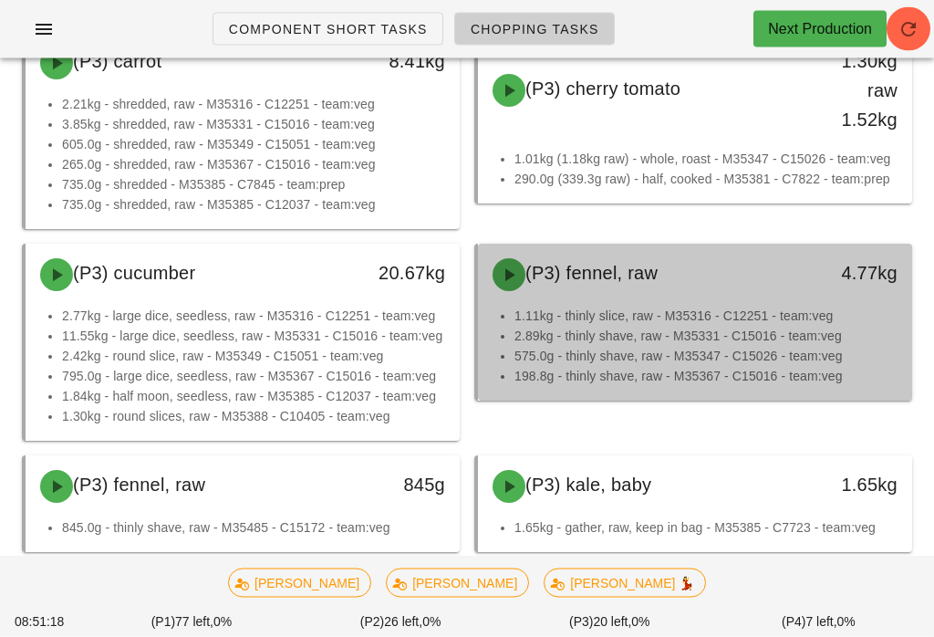
scroll to position [8904, 0]
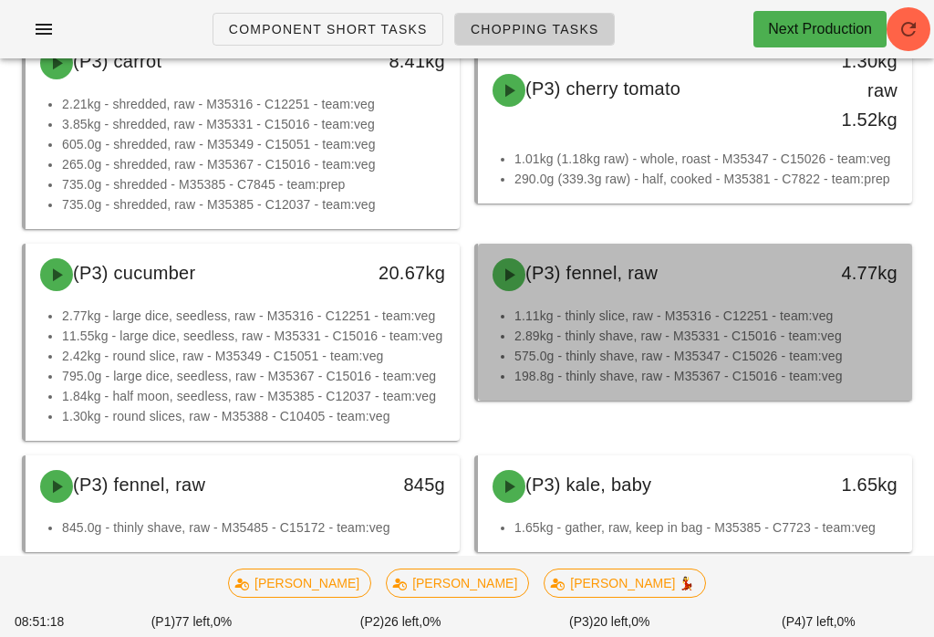
click at [823, 337] on li "2.89kg - thinly shave, raw - M35331 - C15016 - team:veg" at bounding box center [705, 336] width 383 height 20
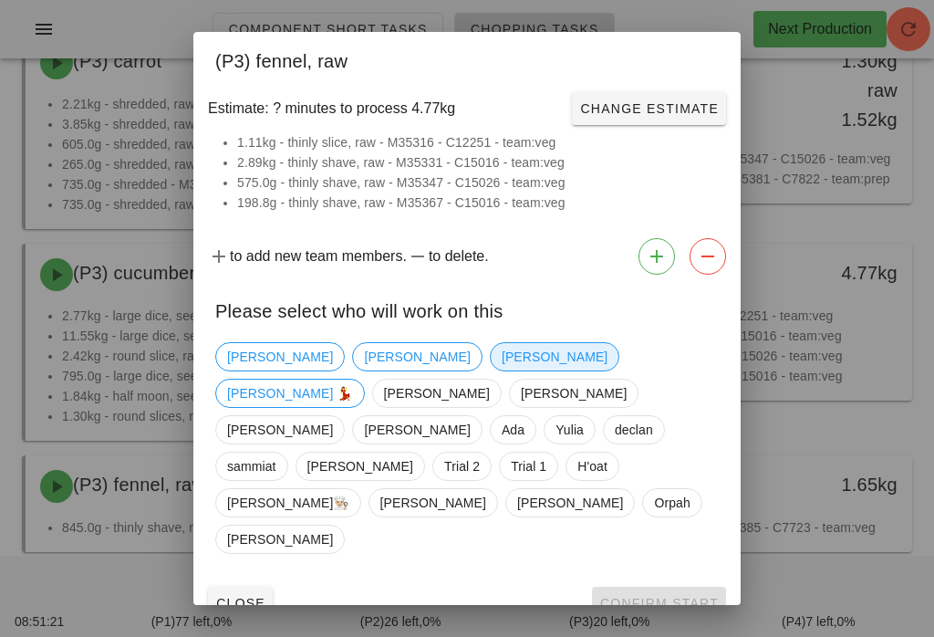
click at [502, 370] on span "[PERSON_NAME]" at bounding box center [555, 356] width 106 height 27
click at [630, 596] on span "Confirm Start" at bounding box center [658, 603] width 119 height 15
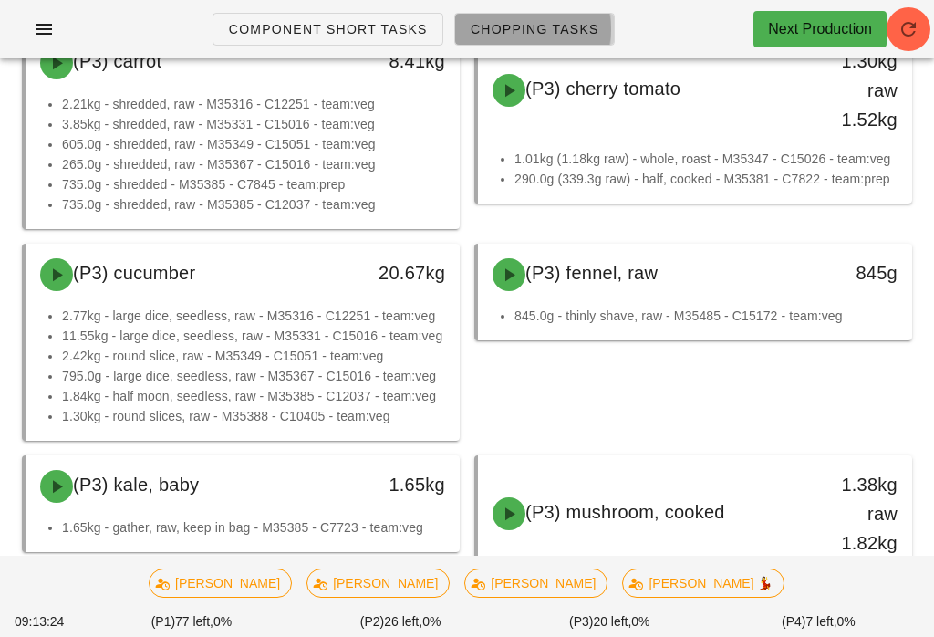
click at [558, 36] on span "Chopping Tasks" at bounding box center [535, 29] width 130 height 15
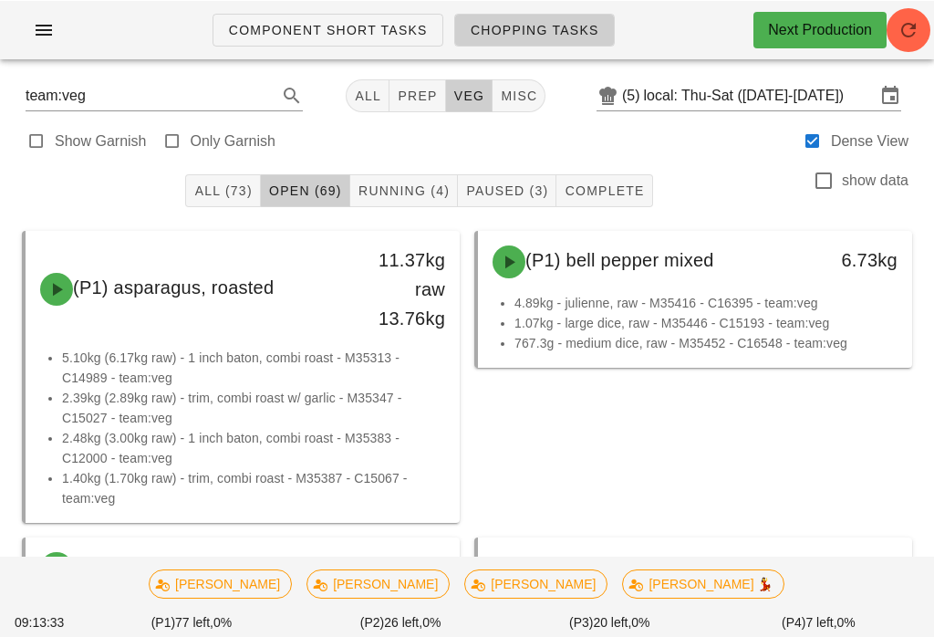
click at [389, 176] on button "Running (4)" at bounding box center [404, 189] width 108 height 33
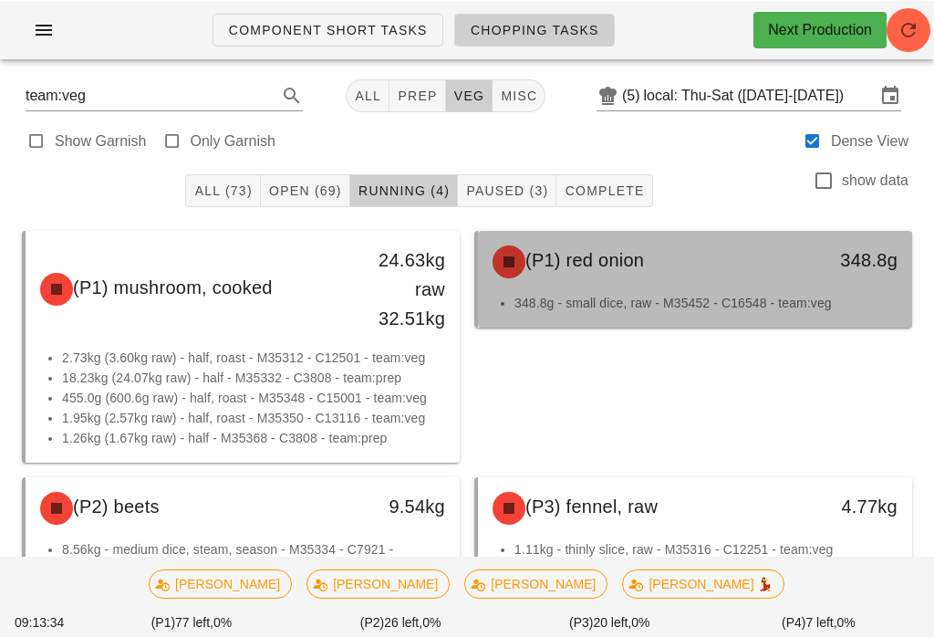
click at [600, 283] on div "(P1) red onion" at bounding box center [642, 260] width 320 height 55
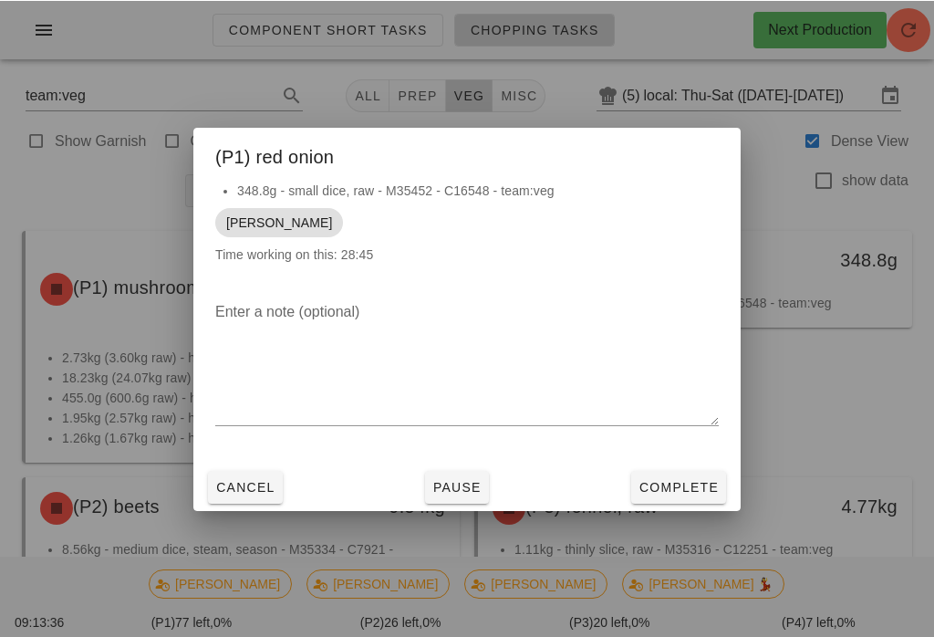
click at [469, 472] on button "Pause" at bounding box center [457, 486] width 64 height 33
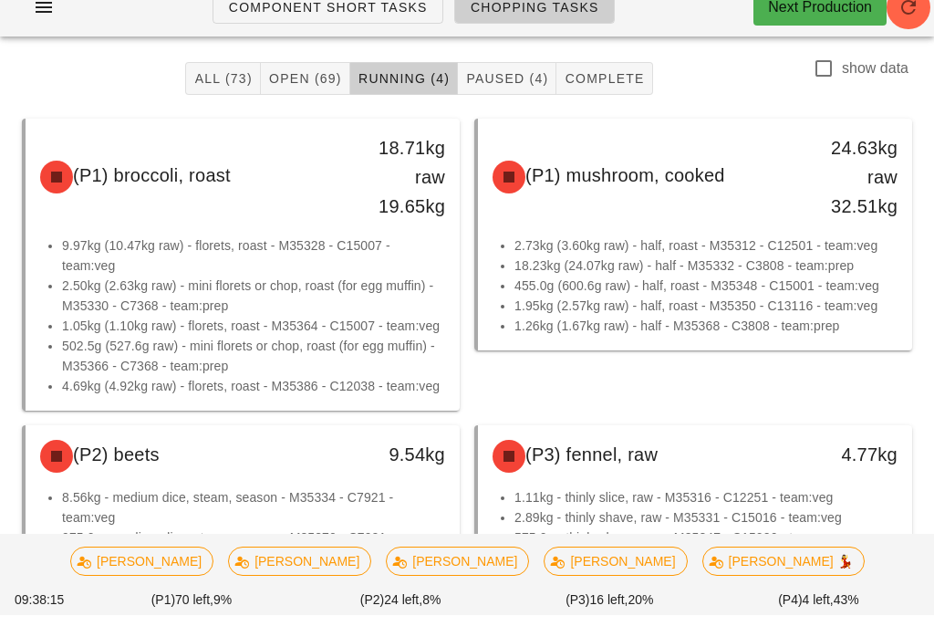
scroll to position [160, 0]
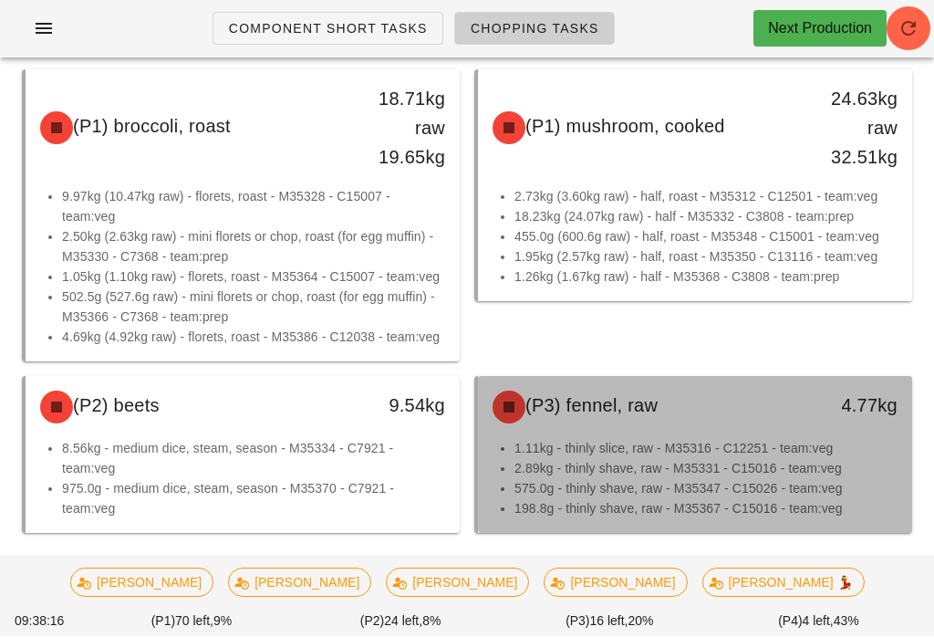
click at [620, 461] on li "2.89kg - thinly shave, raw - M35331 - C15016 - team:veg" at bounding box center [705, 469] width 383 height 20
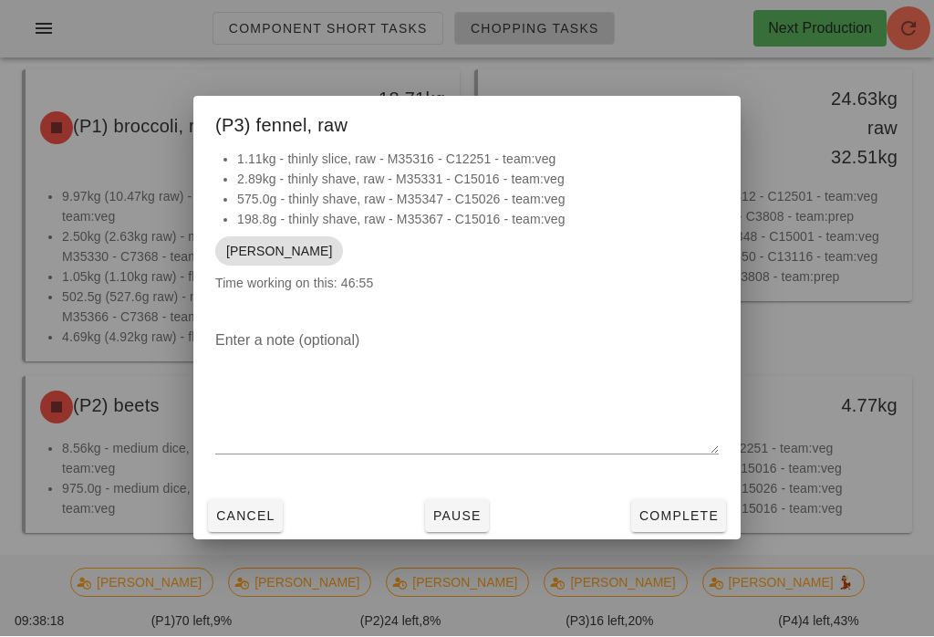
click at [672, 516] on button "Complete" at bounding box center [678, 516] width 95 height 33
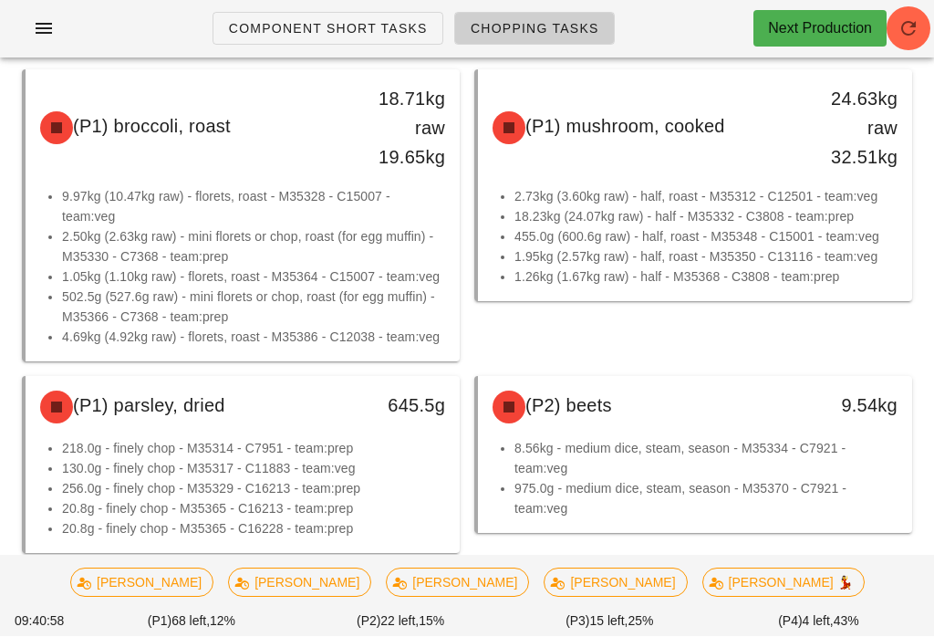
scroll to position [161, 0]
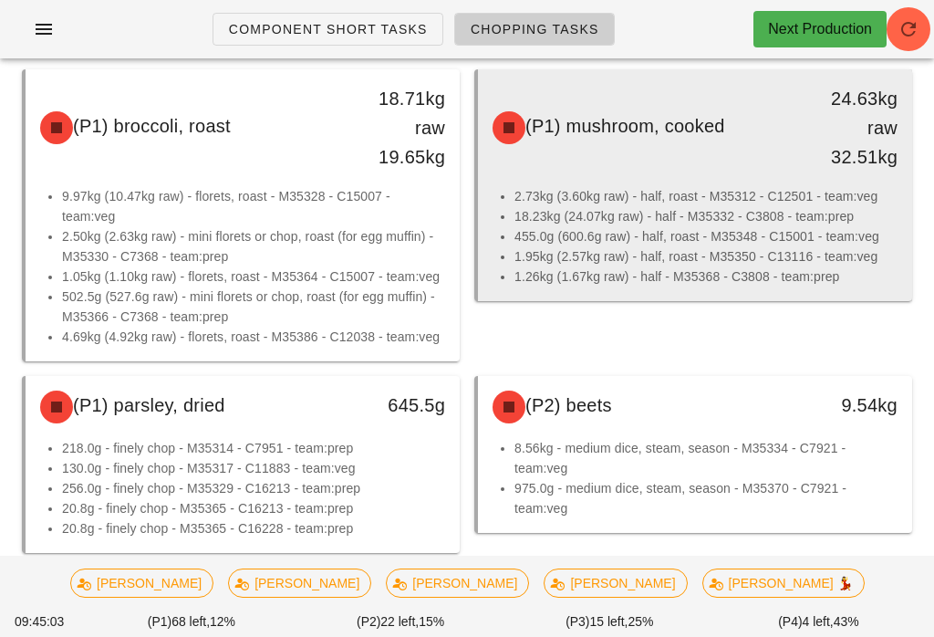
click at [622, 172] on div "(P1) mushroom, cooked 24.63kg raw 32.51kg" at bounding box center [695, 127] width 427 height 109
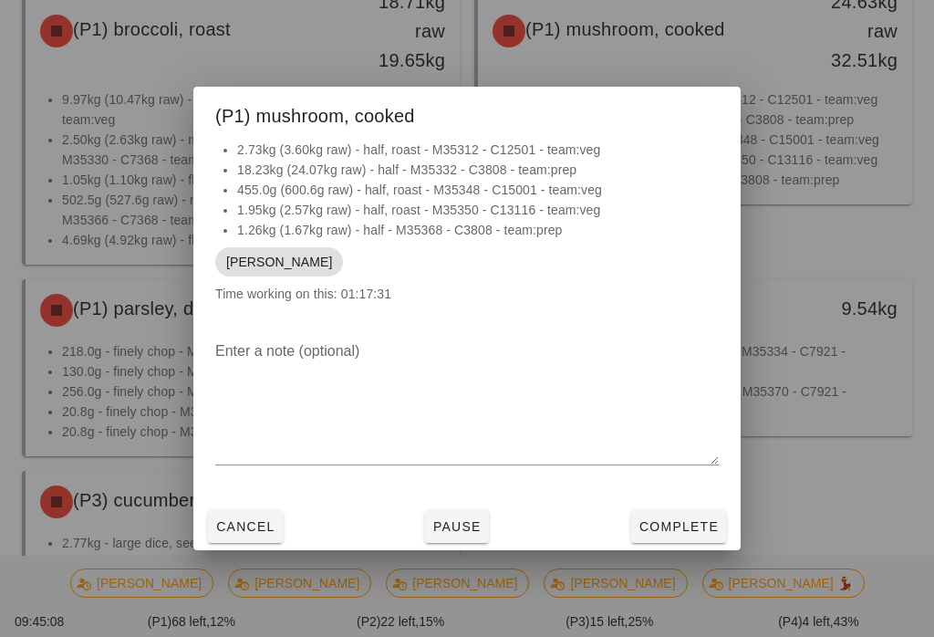
scroll to position [391, 0]
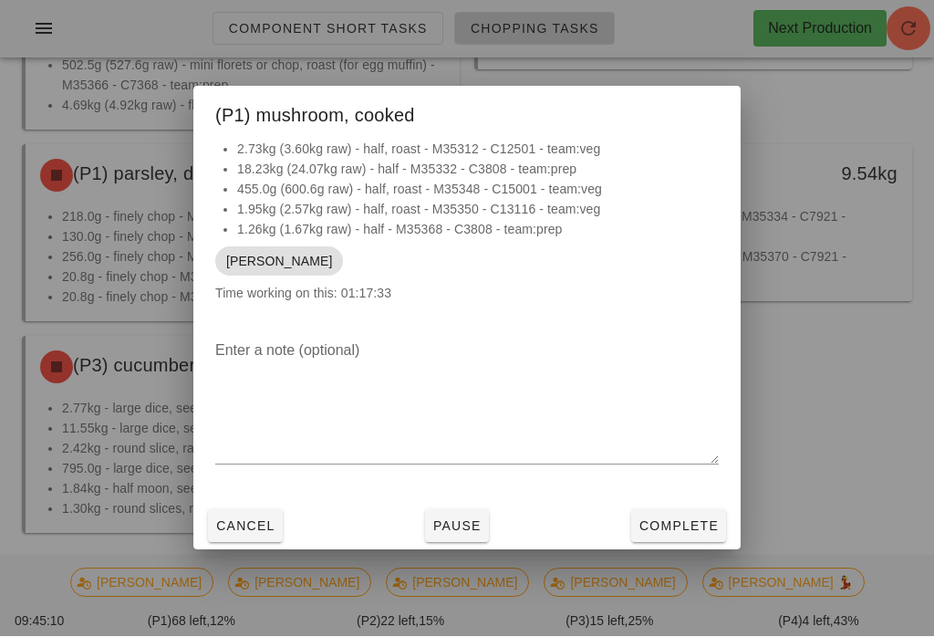
click at [250, 534] on span "Cancel" at bounding box center [245, 526] width 60 height 15
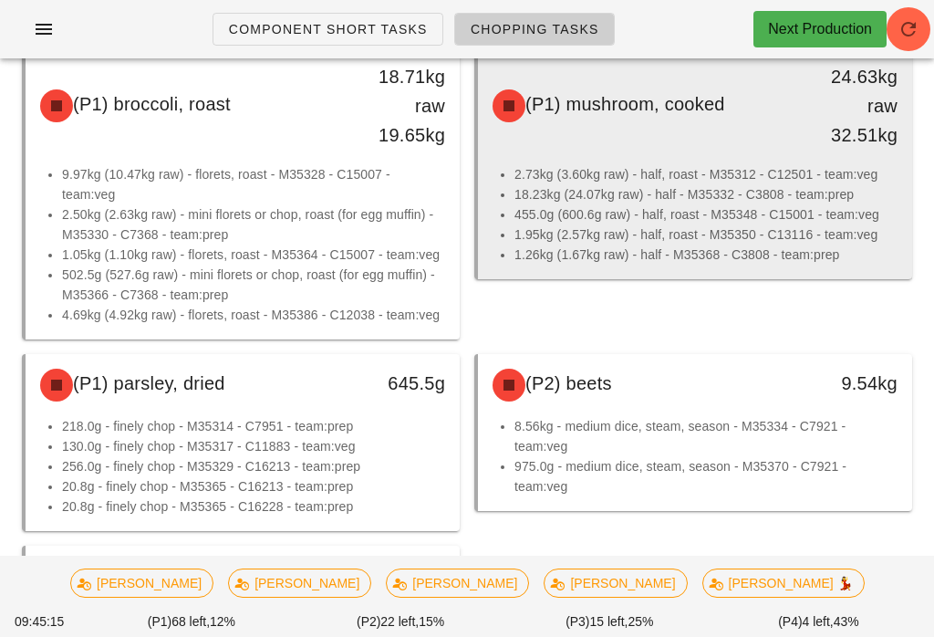
scroll to position [186, 0]
